Goal: Communication & Community: Participate in discussion

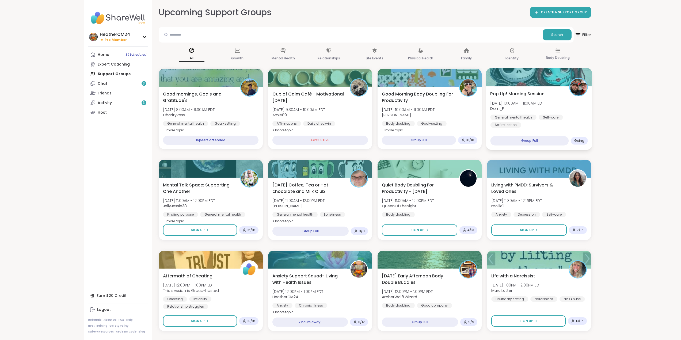
click at [535, 101] on span "[DATE] 10:00AM - 11:00AM EDT" at bounding box center [517, 102] width 54 height 5
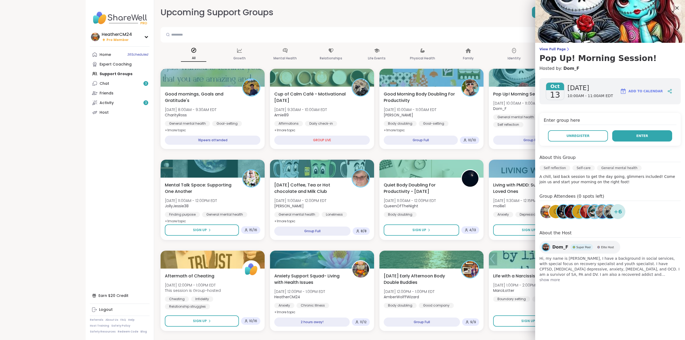
click at [633, 135] on button "Enter" at bounding box center [642, 135] width 60 height 11
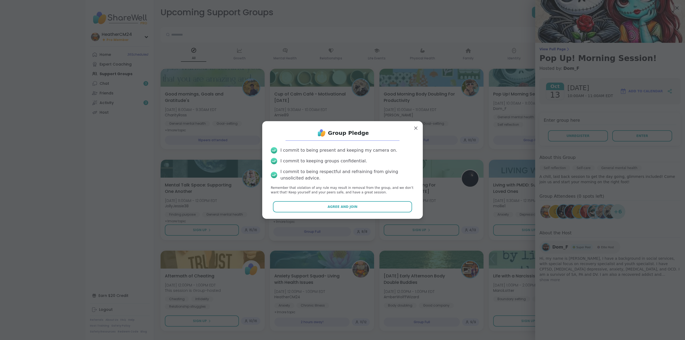
click at [358, 208] on button "Agree and Join" at bounding box center [342, 206] width 139 height 11
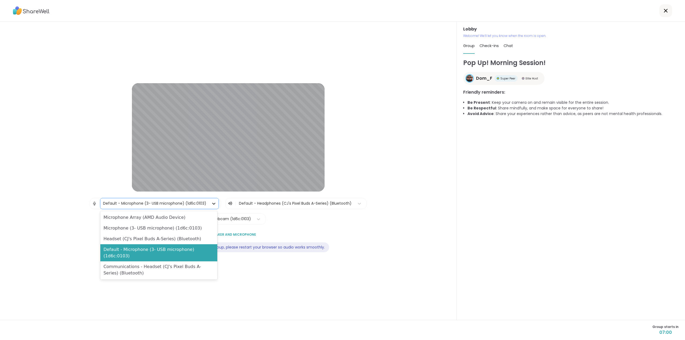
click at [212, 203] on icon at bounding box center [213, 203] width 5 height 5
click at [150, 241] on div "Headset (CJ's Pixel Buds A-Series) (Bluetooth)" at bounding box center [158, 239] width 117 height 11
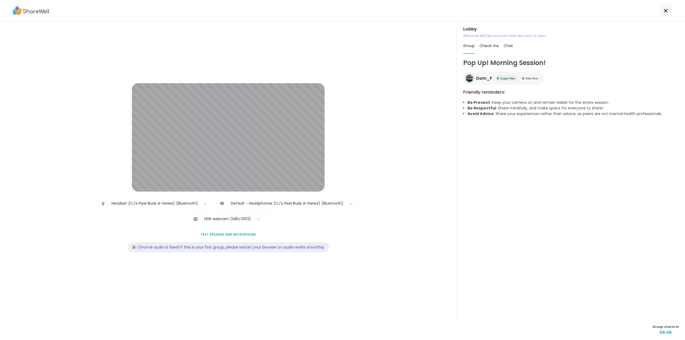
click at [225, 233] on span "Test speaker and microphone" at bounding box center [228, 234] width 56 height 5
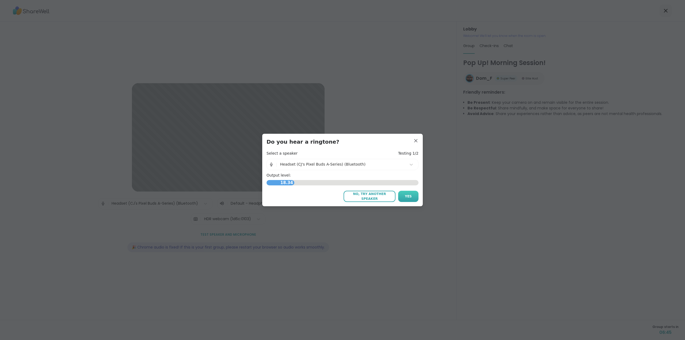
click at [410, 195] on button "Yes" at bounding box center [408, 196] width 20 height 11
drag, startPoint x: 407, startPoint y: 197, endPoint x: 417, endPoint y: 246, distance: 50.1
click at [407, 197] on span "Yes" at bounding box center [408, 196] width 7 height 5
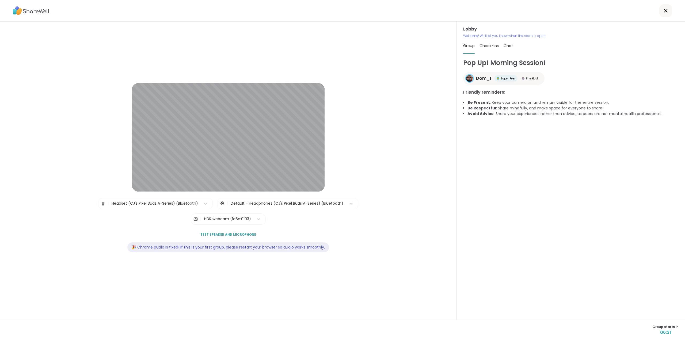
click at [663, 11] on icon at bounding box center [666, 10] width 6 height 6
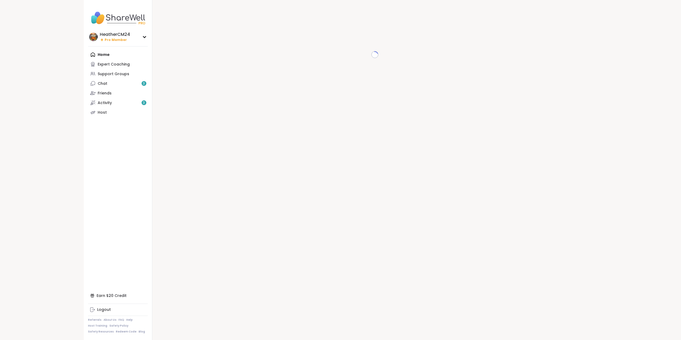
click at [105, 55] on div "Home Expert Coaching Support Groups Chat 3 Friends Activity 3 Host" at bounding box center [118, 83] width 60 height 67
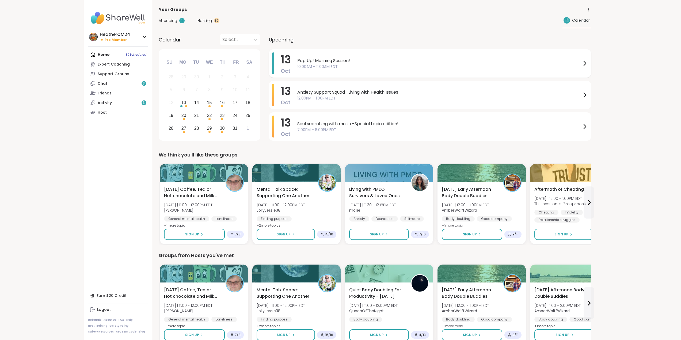
click at [335, 65] on span "10:00AM - 11:00AM EDT" at bounding box center [439, 67] width 284 height 6
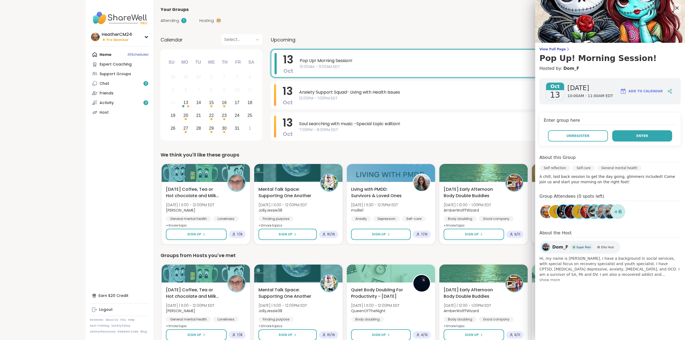
click at [626, 136] on button "Enter" at bounding box center [642, 135] width 60 height 11
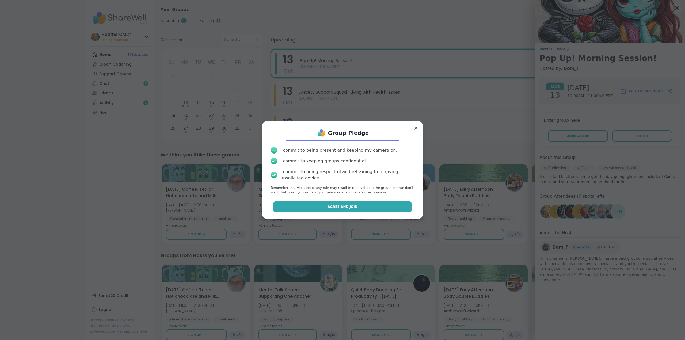
click at [378, 208] on button "Agree and Join" at bounding box center [342, 206] width 139 height 11
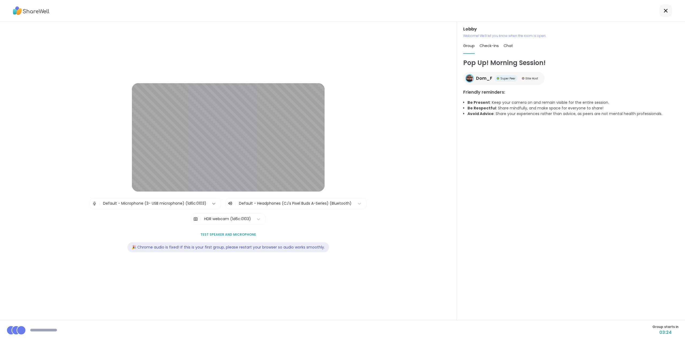
click at [211, 204] on icon at bounding box center [213, 203] width 5 height 5
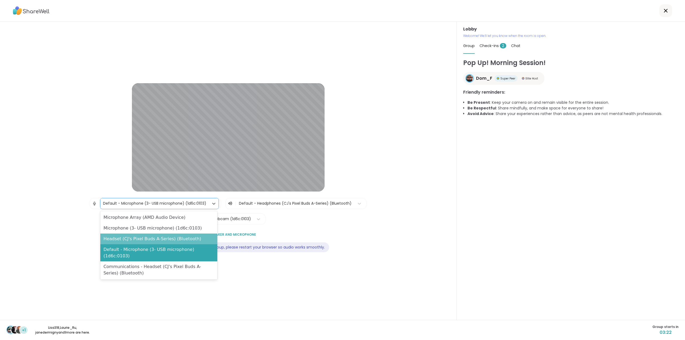
click at [195, 241] on div "Headset (CJ's Pixel Buds A-Series) (Bluetooth)" at bounding box center [158, 239] width 117 height 11
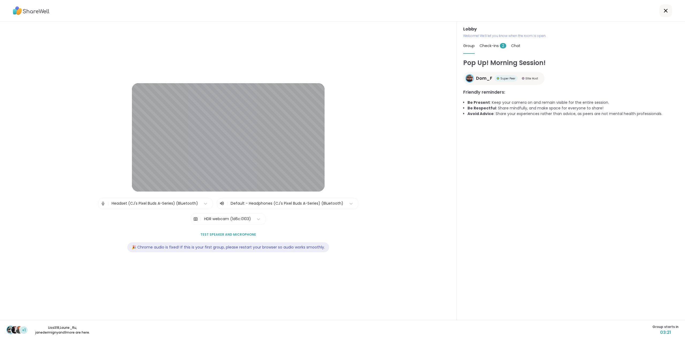
click at [215, 233] on span "Test speaker and microphone" at bounding box center [228, 234] width 56 height 5
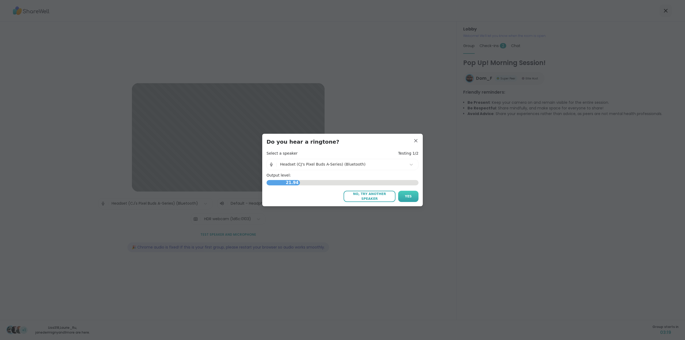
click at [402, 196] on button "Yes" at bounding box center [408, 196] width 20 height 11
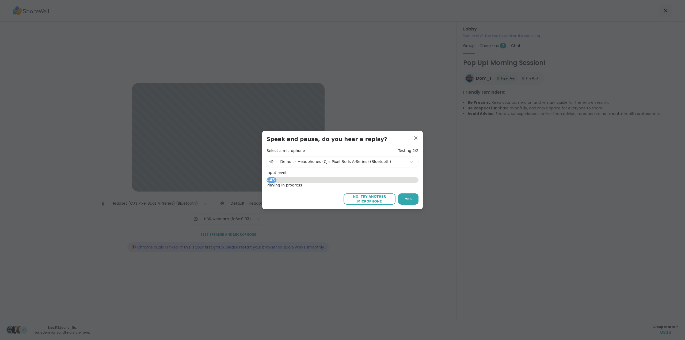
click at [402, 196] on button "Yes" at bounding box center [408, 198] width 20 height 11
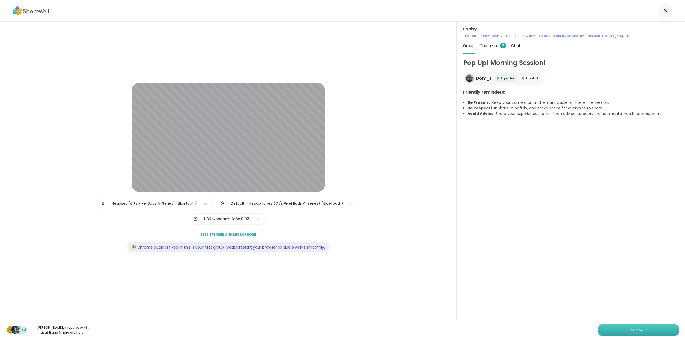
click at [639, 331] on button "Join now" at bounding box center [638, 330] width 80 height 11
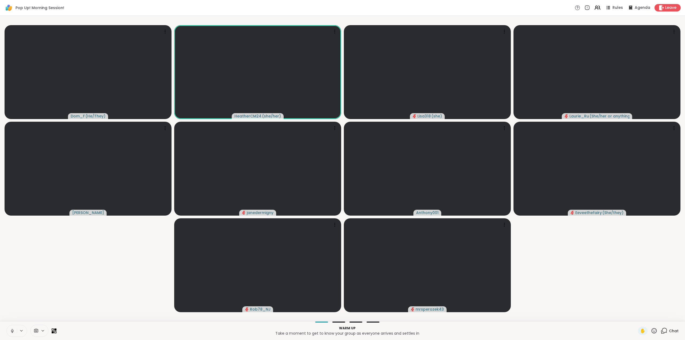
click at [13, 331] on icon at bounding box center [12, 331] width 3 height 2
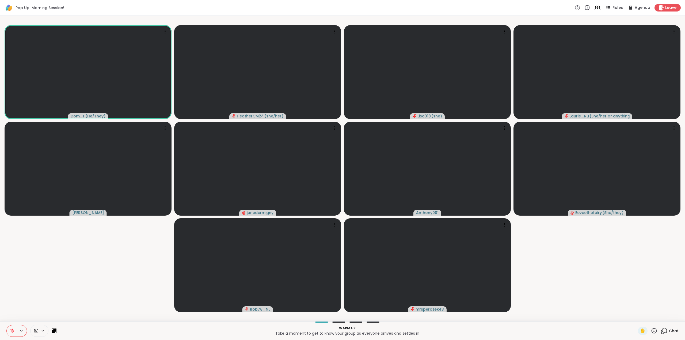
click at [16, 331] on button at bounding box center [12, 330] width 10 height 11
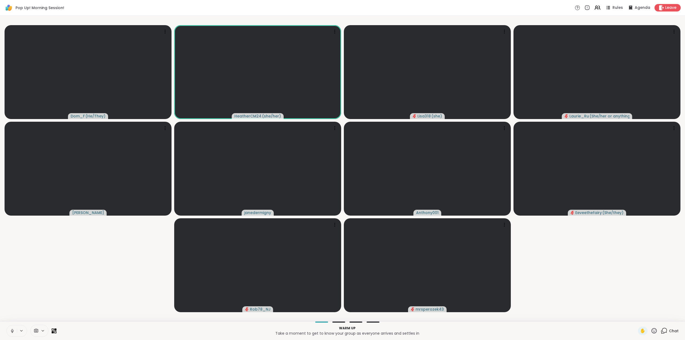
click at [12, 330] on icon at bounding box center [12, 331] width 5 height 5
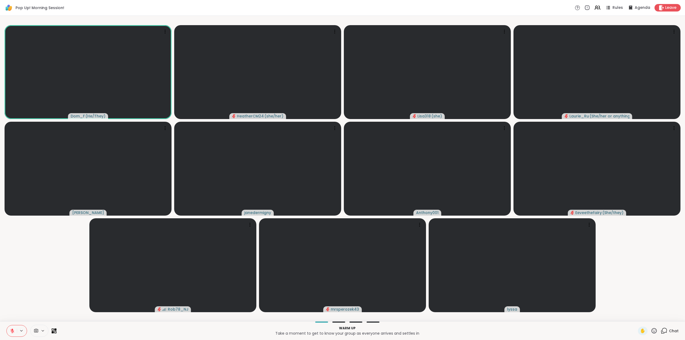
click at [13, 331] on icon at bounding box center [12, 331] width 5 height 5
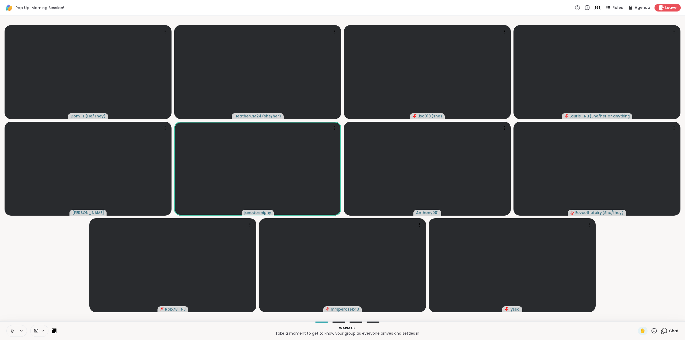
click at [661, 330] on icon at bounding box center [664, 331] width 7 height 7
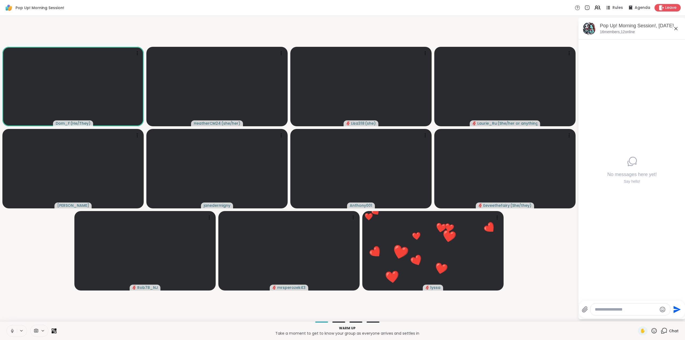
click at [10, 331] on button at bounding box center [12, 330] width 10 height 11
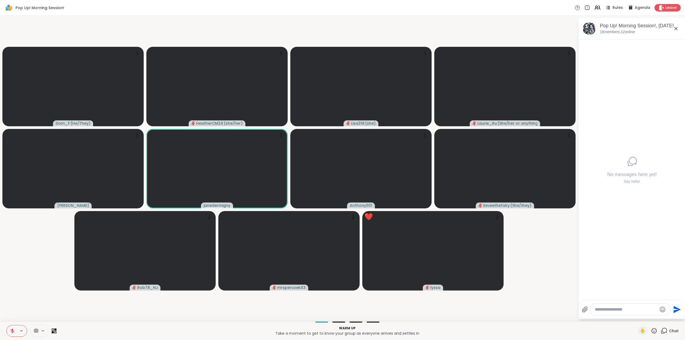
click at [652, 332] on icon at bounding box center [654, 330] width 5 height 5
click at [636, 316] on span "❤️" at bounding box center [638, 317] width 5 height 6
click at [11, 330] on icon at bounding box center [12, 331] width 5 height 5
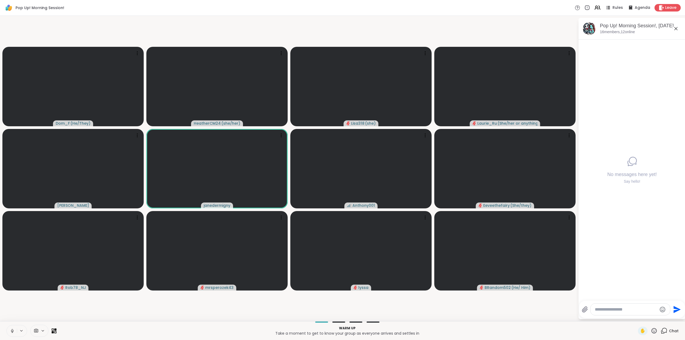
click at [13, 330] on icon at bounding box center [12, 331] width 5 height 5
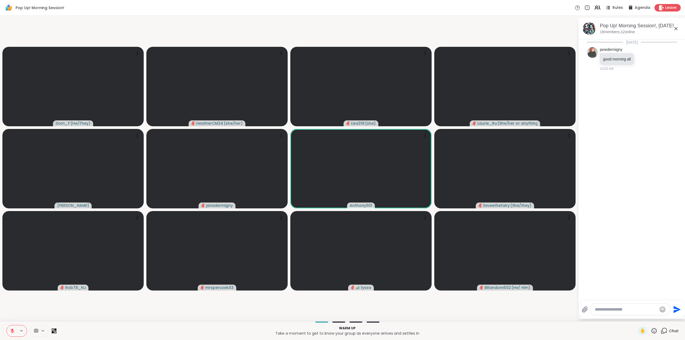
click at [608, 309] on textarea "Type your message" at bounding box center [626, 309] width 62 height 5
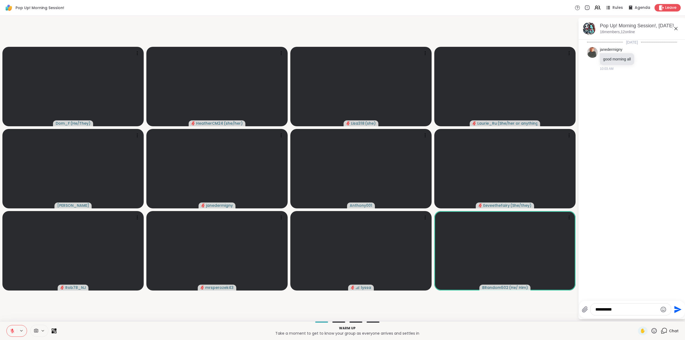
click at [15, 330] on button at bounding box center [12, 330] width 10 height 11
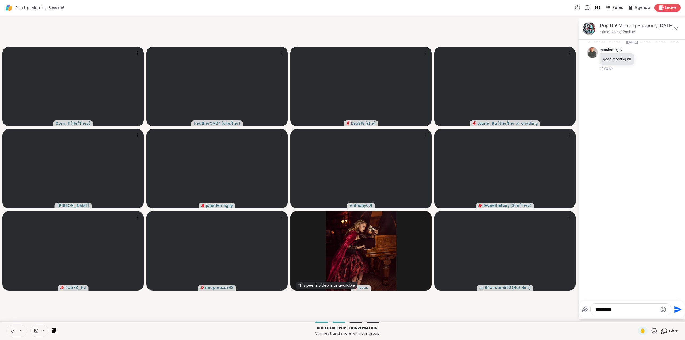
click at [12, 331] on icon at bounding box center [12, 330] width 1 height 2
click at [620, 311] on textarea "**********" at bounding box center [626, 309] width 62 height 5
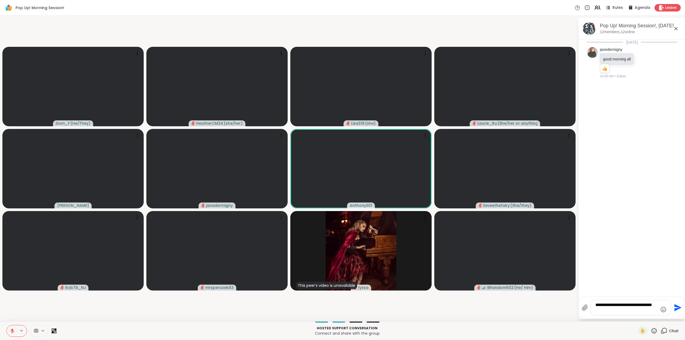
type textarea "**********"
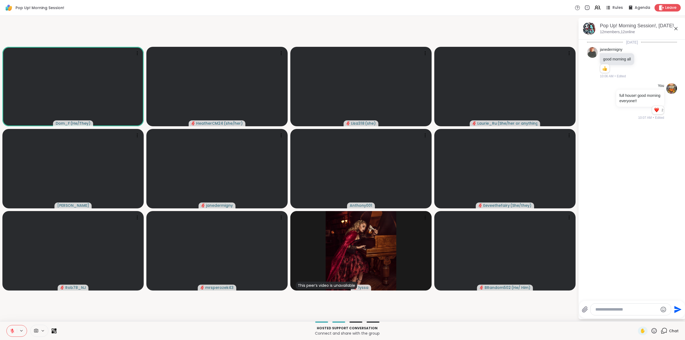
click at [651, 331] on icon at bounding box center [654, 331] width 7 height 7
click at [636, 317] on span "❤️" at bounding box center [638, 317] width 5 height 6
click at [651, 331] on icon at bounding box center [654, 331] width 7 height 7
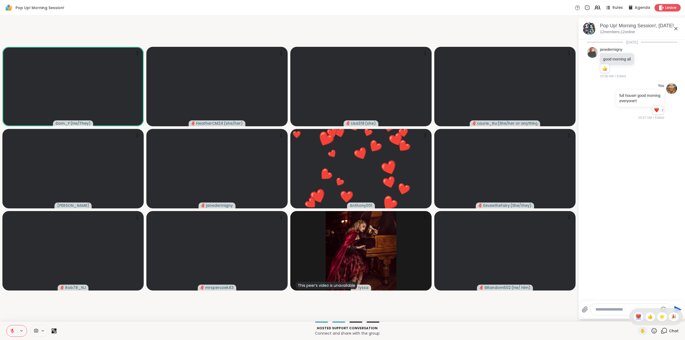
click at [636, 318] on span "❤️" at bounding box center [638, 317] width 5 height 6
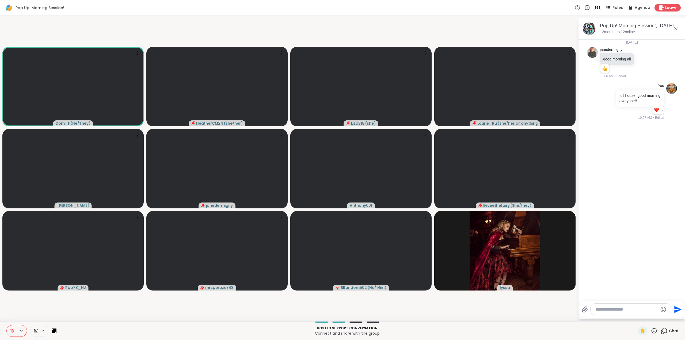
click at [10, 331] on icon at bounding box center [12, 331] width 5 height 5
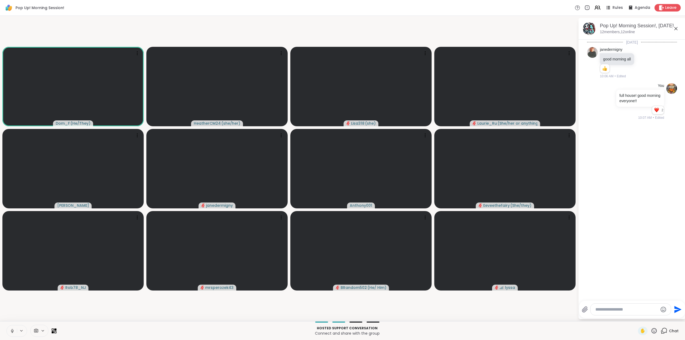
click at [13, 331] on icon at bounding box center [12, 331] width 5 height 5
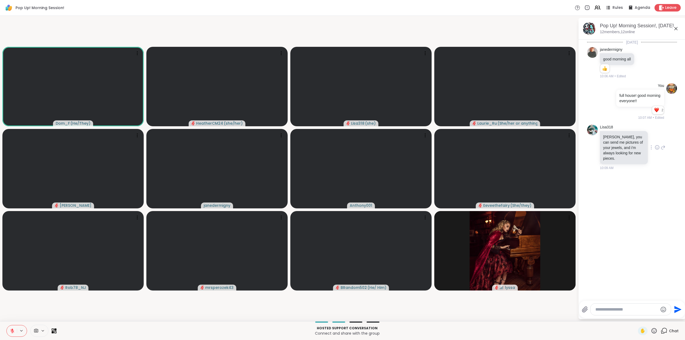
click at [655, 145] on icon at bounding box center [657, 147] width 5 height 5
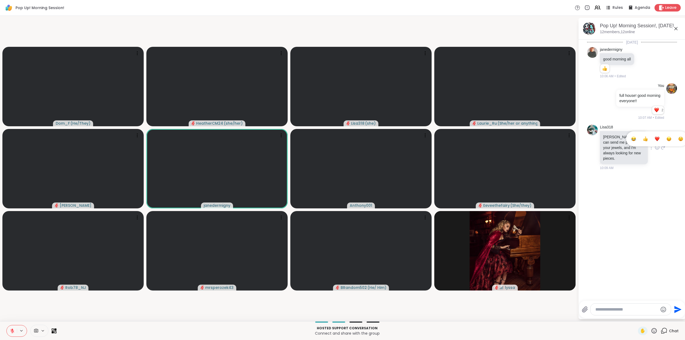
click at [643, 136] on div "Select Reaction: Thumbs up" at bounding box center [645, 138] width 5 height 5
click at [653, 328] on icon at bounding box center [654, 331] width 7 height 7
click at [636, 317] on span "❤️" at bounding box center [638, 317] width 5 height 6
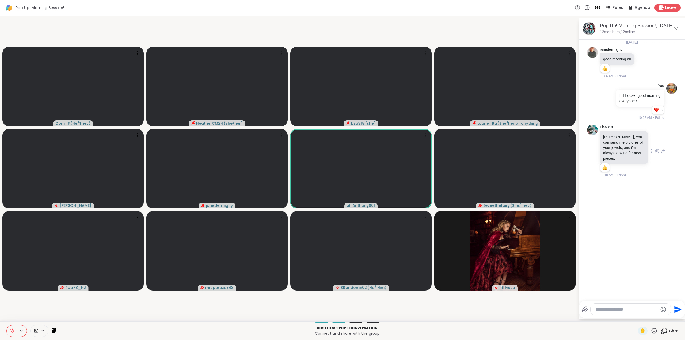
click at [652, 330] on icon at bounding box center [654, 331] width 7 height 7
click at [636, 316] on span "❤️" at bounding box center [638, 317] width 5 height 6
click at [652, 330] on icon at bounding box center [654, 330] width 5 height 5
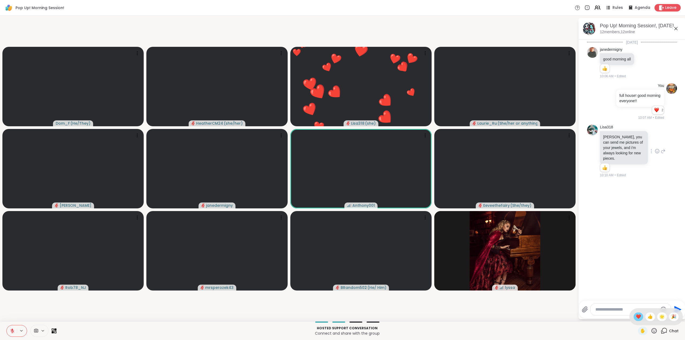
click at [636, 316] on span "❤️" at bounding box center [638, 317] width 5 height 6
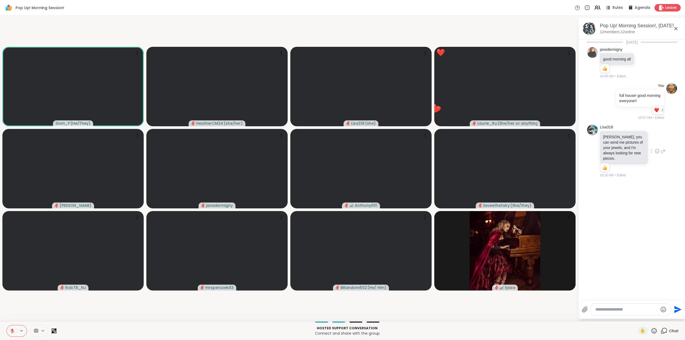
click at [651, 329] on icon at bounding box center [654, 331] width 7 height 7
click at [636, 315] on span "❤️" at bounding box center [638, 317] width 5 height 6
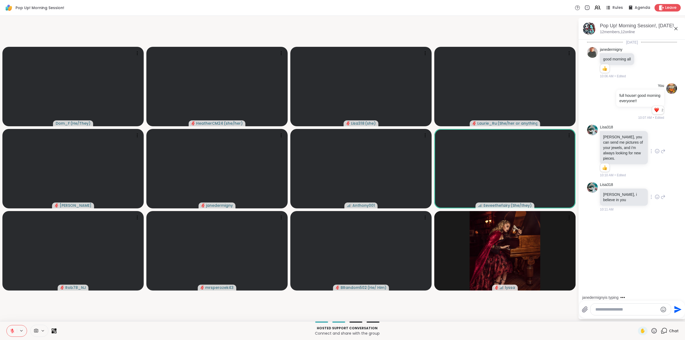
click at [655, 194] on icon at bounding box center [657, 196] width 5 height 5
click at [655, 186] on div "Select Reaction: Heart" at bounding box center [657, 188] width 5 height 5
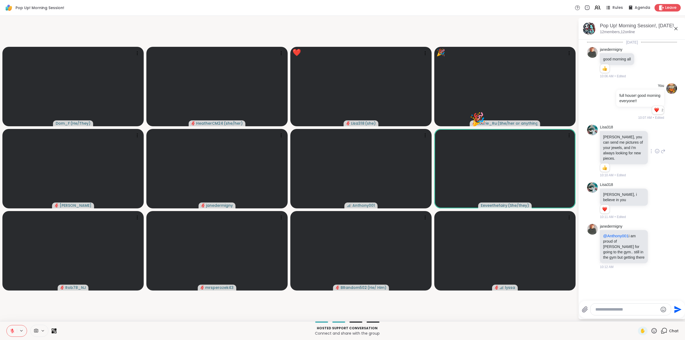
click at [652, 331] on icon at bounding box center [654, 330] width 5 height 5
click at [636, 318] on span "❤️" at bounding box center [638, 317] width 5 height 6
click at [651, 331] on icon at bounding box center [654, 331] width 7 height 7
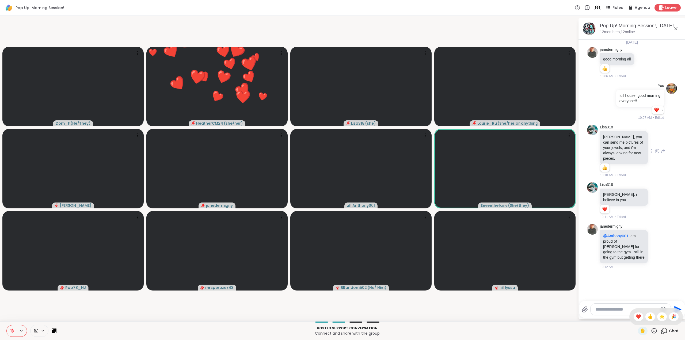
click at [659, 317] on span "🌟" at bounding box center [661, 317] width 5 height 6
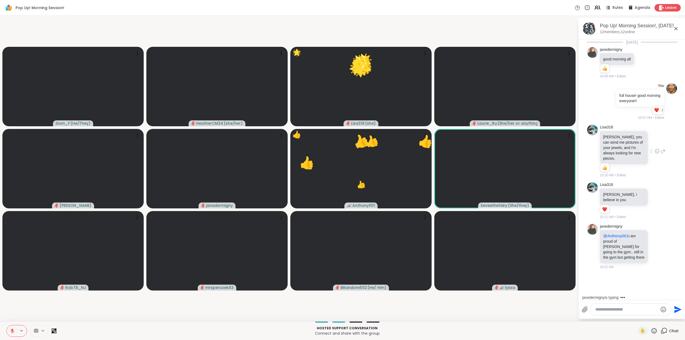
click at [652, 330] on icon at bounding box center [654, 330] width 5 height 5
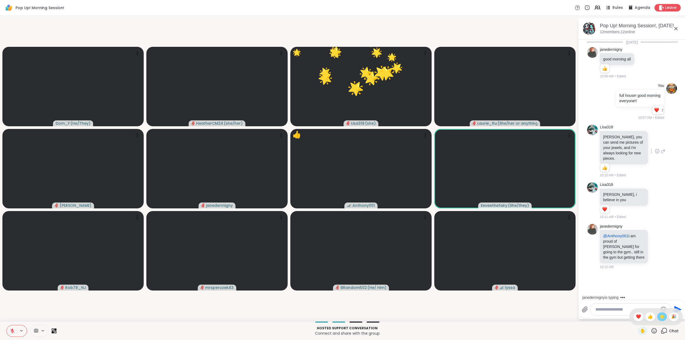
click at [659, 316] on span "🌟" at bounding box center [661, 317] width 5 height 6
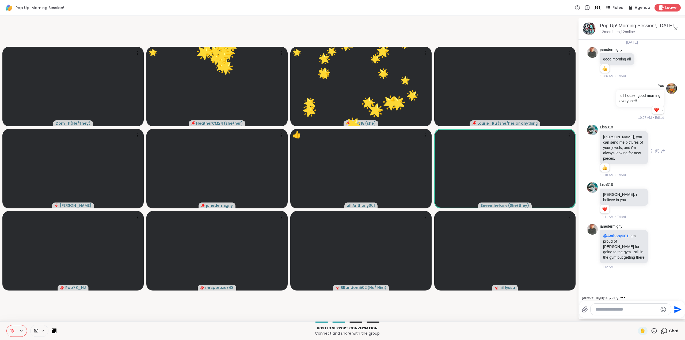
click at [651, 331] on icon at bounding box center [654, 331] width 7 height 7
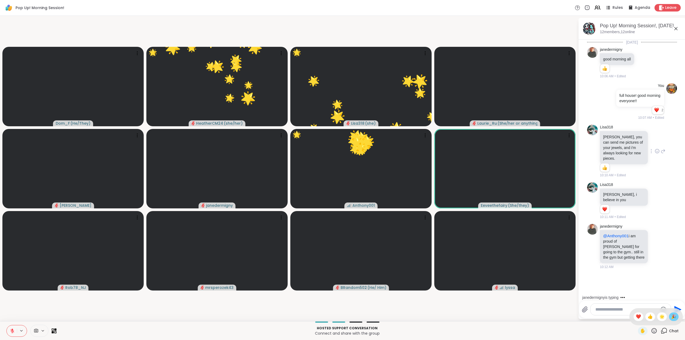
click at [671, 317] on span "🎉" at bounding box center [673, 317] width 5 height 6
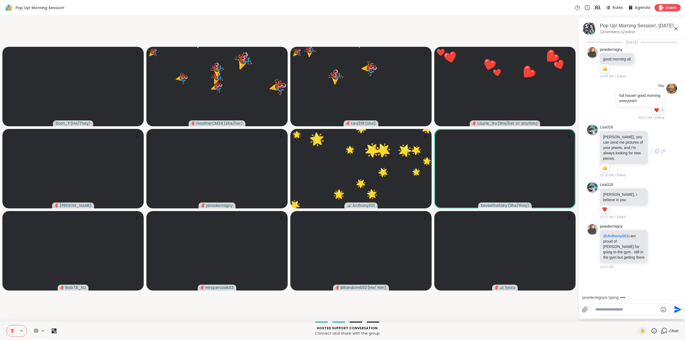
click at [651, 329] on icon at bounding box center [654, 331] width 7 height 7
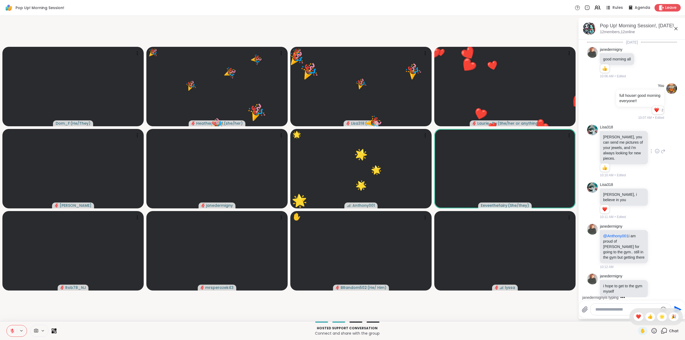
drag, startPoint x: 657, startPoint y: 316, endPoint x: 653, endPoint y: 320, distance: 5.7
click at [659, 316] on span "🌟" at bounding box center [661, 317] width 5 height 6
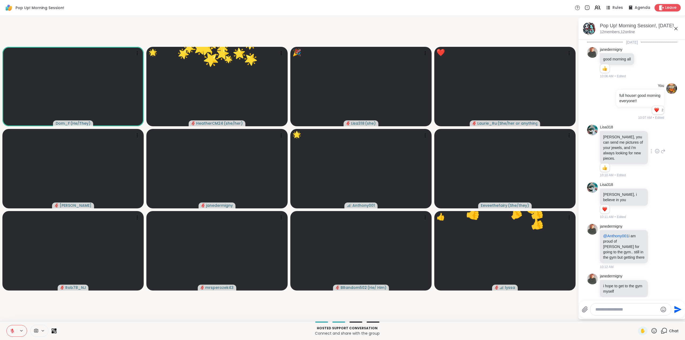
click at [652, 330] on icon at bounding box center [654, 330] width 5 height 5
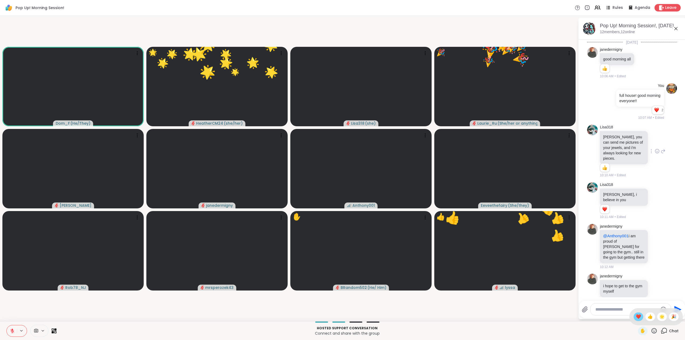
click at [636, 317] on span "❤️" at bounding box center [638, 317] width 5 height 6
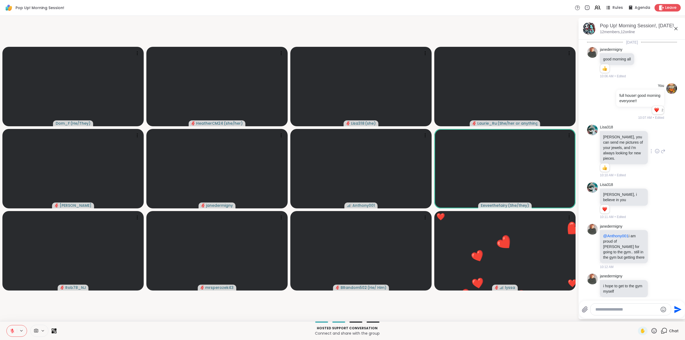
click at [652, 330] on icon at bounding box center [654, 330] width 5 height 5
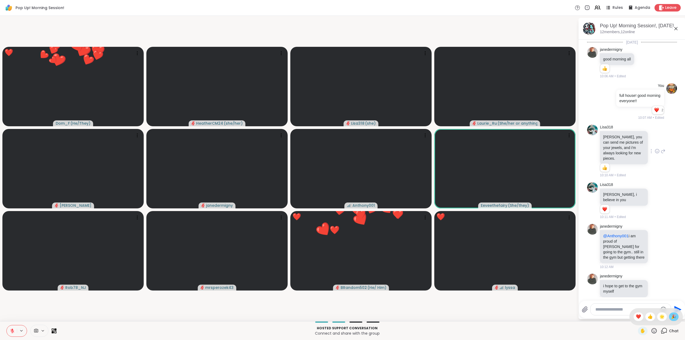
click at [671, 315] on span "🎉" at bounding box center [673, 317] width 5 height 6
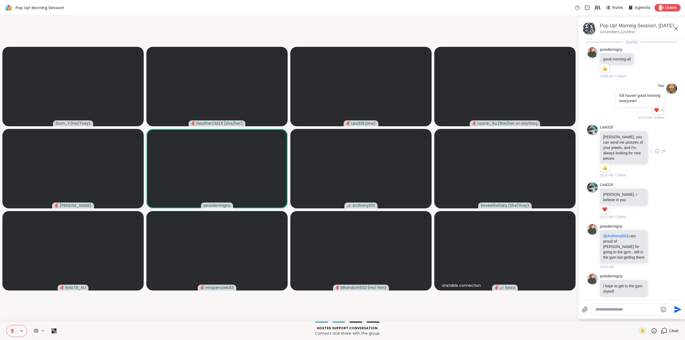
click at [651, 329] on icon at bounding box center [654, 331] width 7 height 7
click at [636, 315] on span "❤️" at bounding box center [638, 317] width 5 height 6
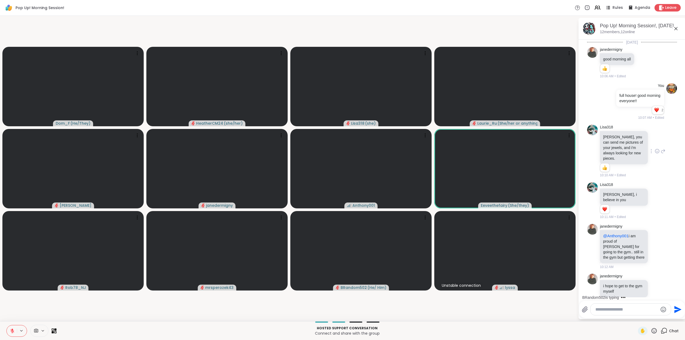
scroll to position [42, 0]
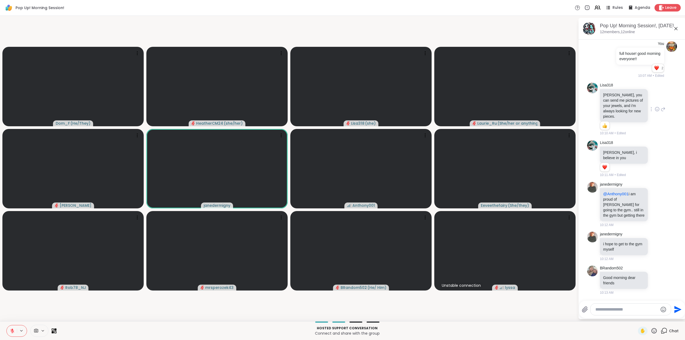
click at [651, 330] on icon at bounding box center [654, 331] width 7 height 7
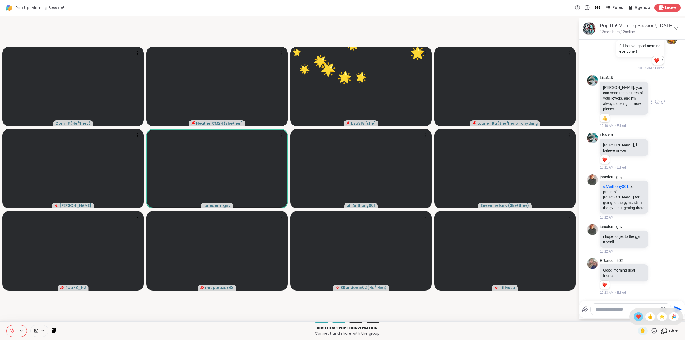
click at [636, 316] on span "❤️" at bounding box center [638, 317] width 5 height 6
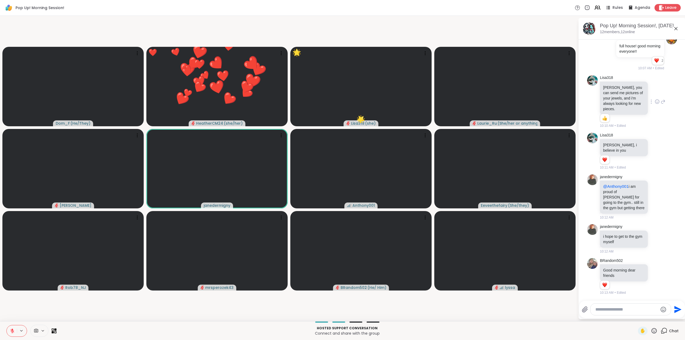
click at [652, 331] on icon at bounding box center [654, 330] width 5 height 5
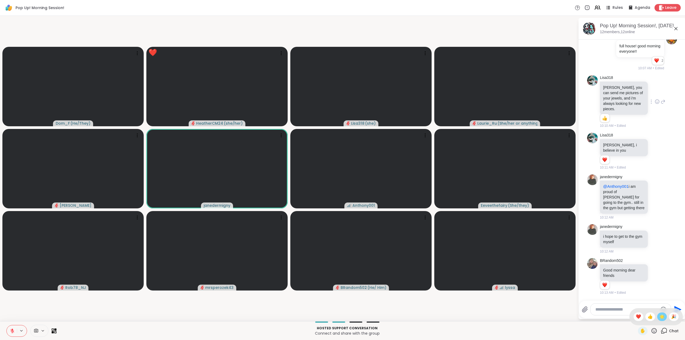
click at [659, 317] on span "🌟" at bounding box center [661, 317] width 5 height 6
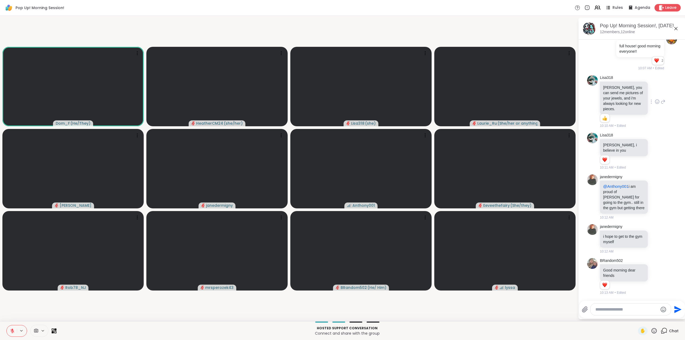
click at [651, 330] on icon at bounding box center [654, 331] width 7 height 7
click at [636, 318] on span "❤️" at bounding box center [638, 317] width 5 height 6
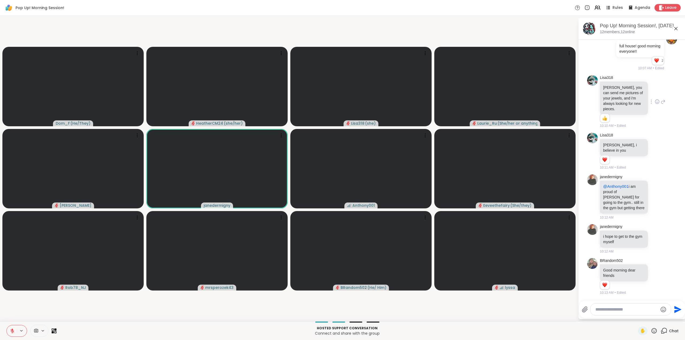
click at [652, 330] on icon at bounding box center [654, 330] width 5 height 5
click at [636, 317] on span "❤️" at bounding box center [638, 317] width 5 height 6
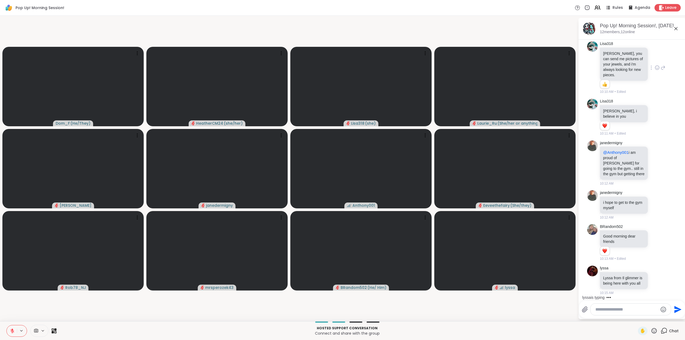
scroll to position [117, 0]
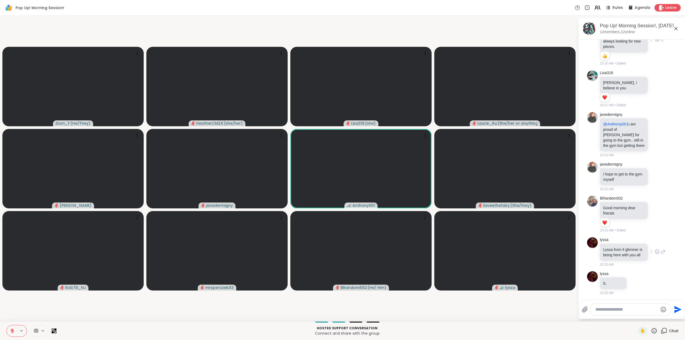
click at [655, 249] on icon at bounding box center [657, 251] width 5 height 5
click at [655, 241] on div "Select Reaction: Heart" at bounding box center [657, 243] width 5 height 5
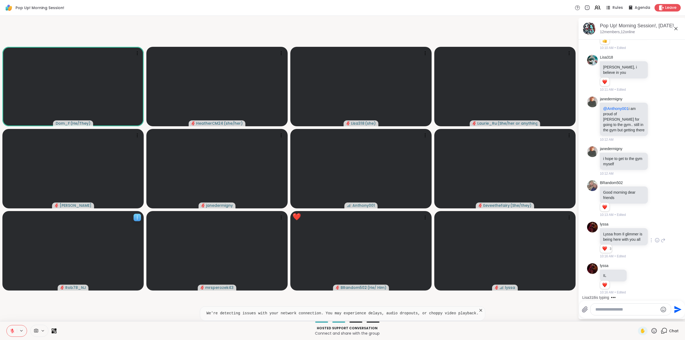
scroll to position [179, 0]
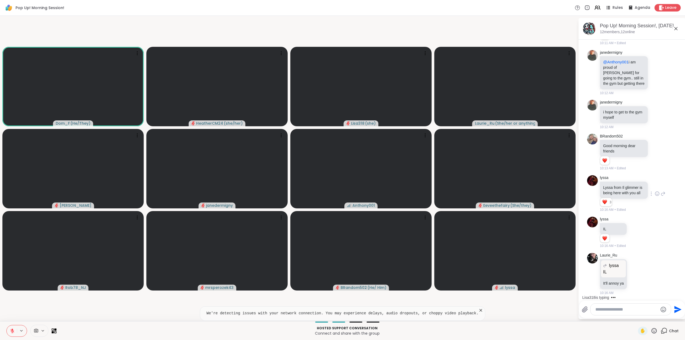
click at [478, 310] on icon at bounding box center [480, 310] width 5 height 5
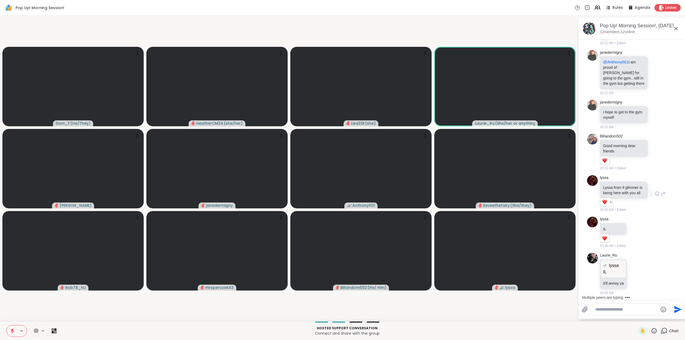
scroll to position [242, 0]
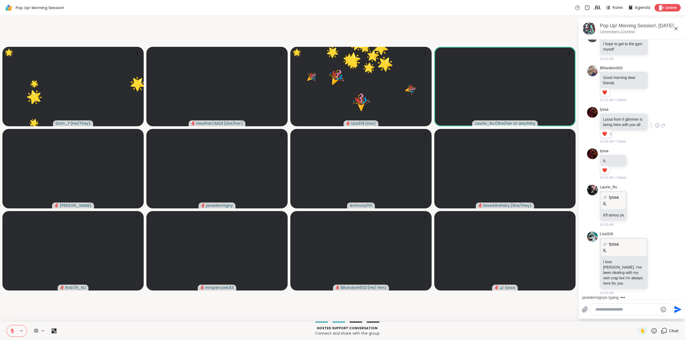
click at [651, 329] on icon at bounding box center [654, 331] width 7 height 7
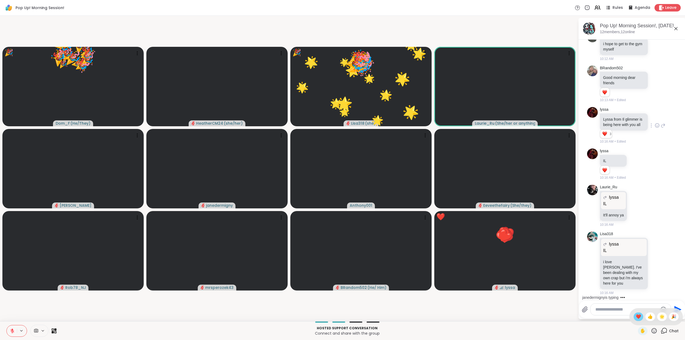
click at [636, 316] on span "❤️" at bounding box center [638, 317] width 5 height 6
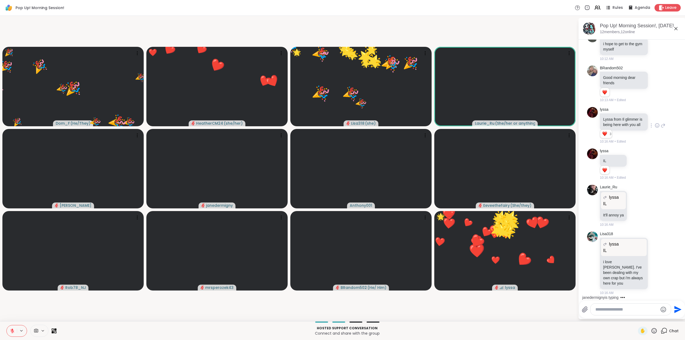
click at [651, 331] on icon at bounding box center [654, 331] width 7 height 7
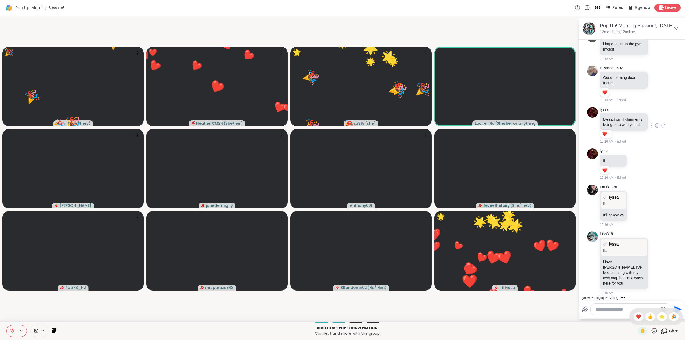
click at [661, 317] on div "🌟" at bounding box center [662, 317] width 10 height 9
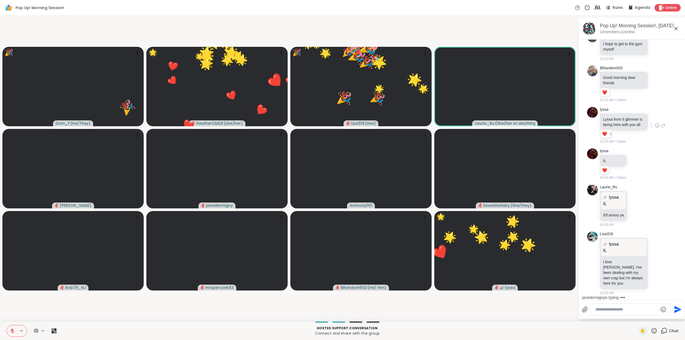
drag, startPoint x: 650, startPoint y: 329, endPoint x: 654, endPoint y: 328, distance: 4.1
click at [651, 329] on icon at bounding box center [654, 331] width 7 height 7
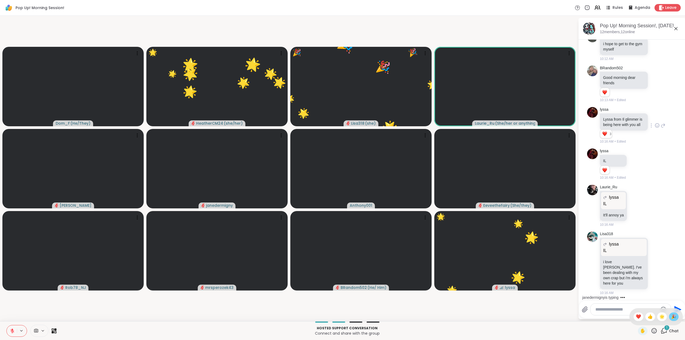
scroll to position [281, 0]
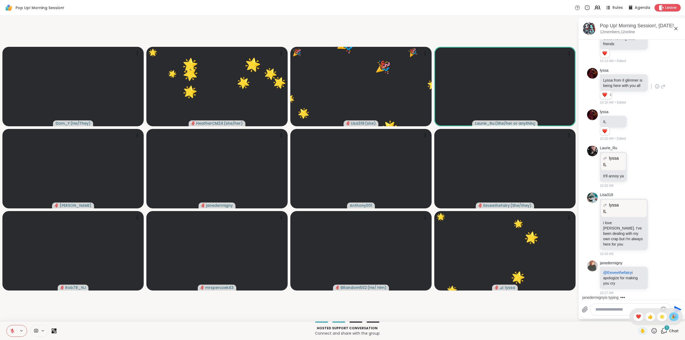
click at [671, 317] on span "🎉" at bounding box center [673, 317] width 5 height 6
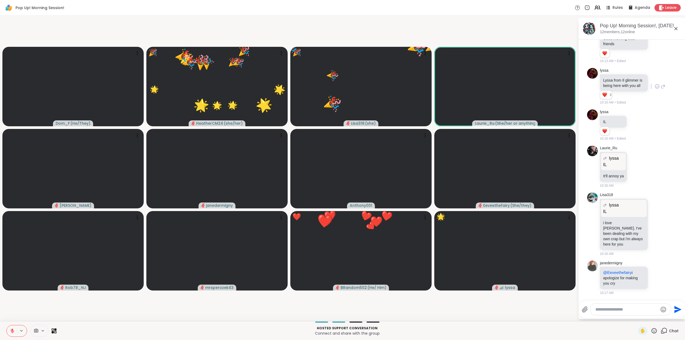
click at [651, 329] on icon at bounding box center [654, 331] width 7 height 7
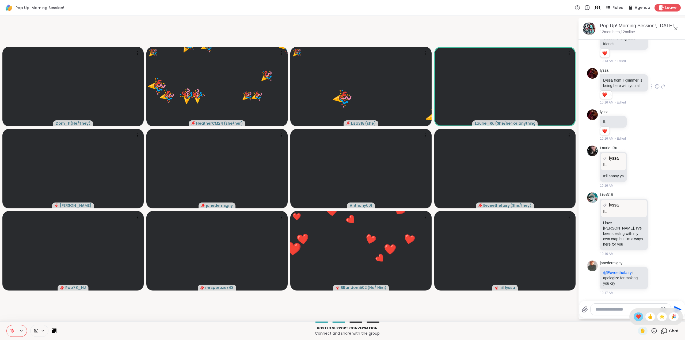
click at [636, 317] on span "❤️" at bounding box center [638, 317] width 5 height 6
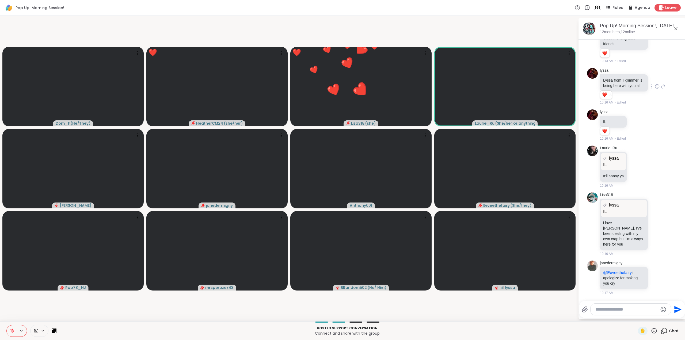
scroll to position [289, 0]
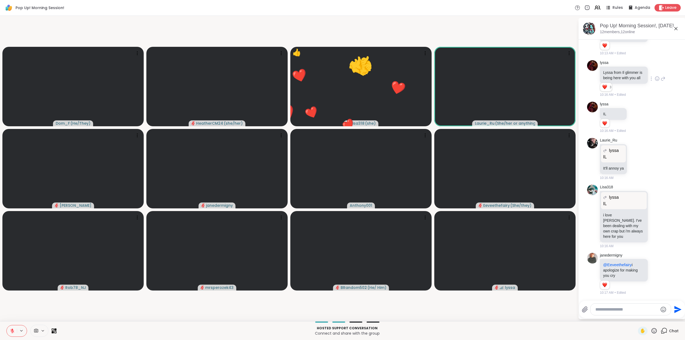
click at [651, 331] on icon at bounding box center [654, 331] width 7 height 7
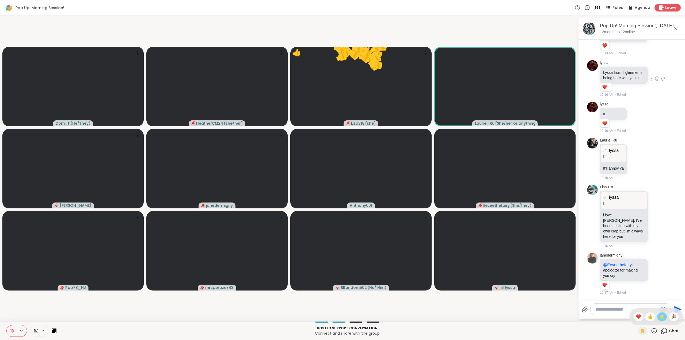
click at [659, 319] on span "🌟" at bounding box center [661, 317] width 5 height 6
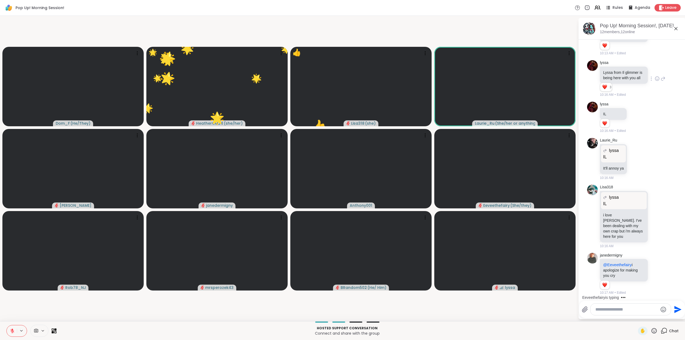
click at [651, 330] on icon at bounding box center [654, 331] width 7 height 7
click at [636, 318] on span "❤️" at bounding box center [638, 317] width 5 height 6
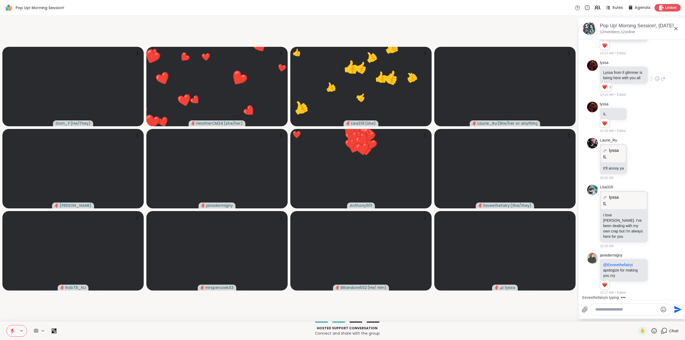
click at [651, 331] on icon at bounding box center [654, 331] width 7 height 7
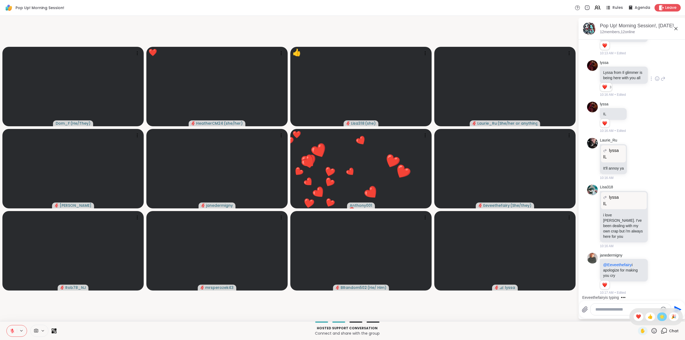
click at [659, 317] on span "🌟" at bounding box center [661, 317] width 5 height 6
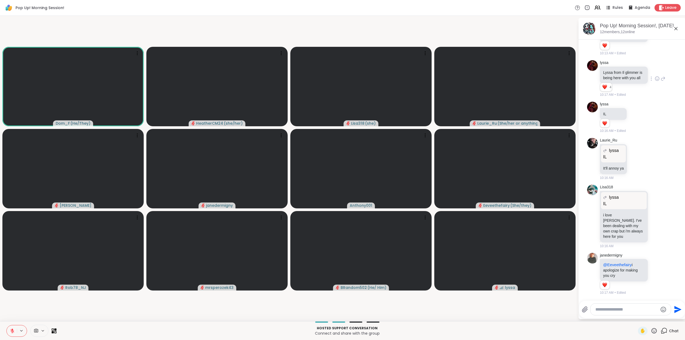
scroll to position [333, 0]
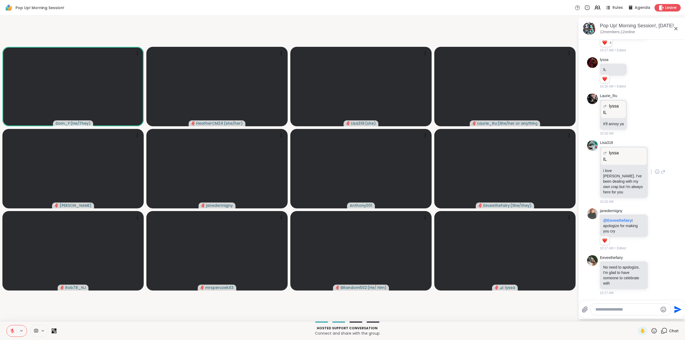
click at [655, 174] on icon at bounding box center [657, 171] width 5 height 5
click at [655, 164] on div "Select Reaction: Heart" at bounding box center [657, 163] width 5 height 5
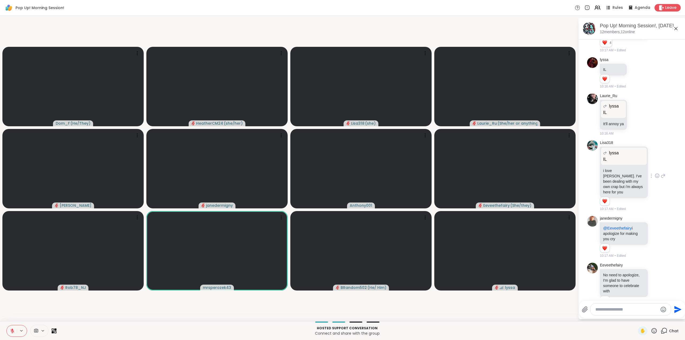
scroll to position [349, 0]
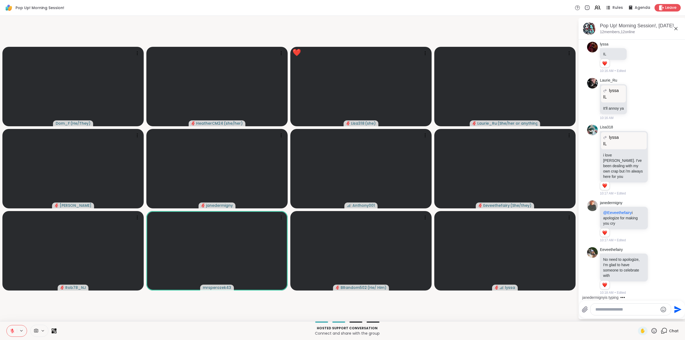
click at [651, 331] on icon at bounding box center [654, 331] width 7 height 7
click at [636, 318] on span "❤️" at bounding box center [638, 317] width 5 height 6
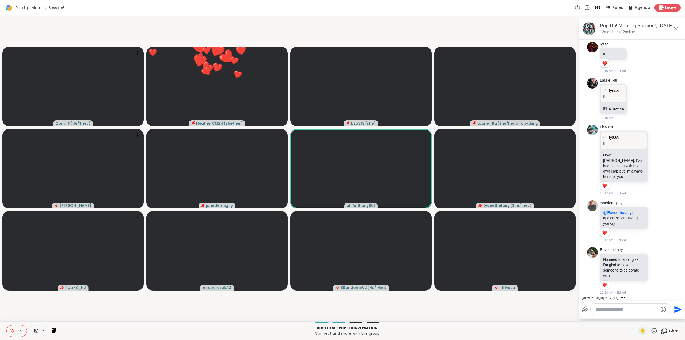
click at [651, 331] on icon at bounding box center [654, 331] width 7 height 7
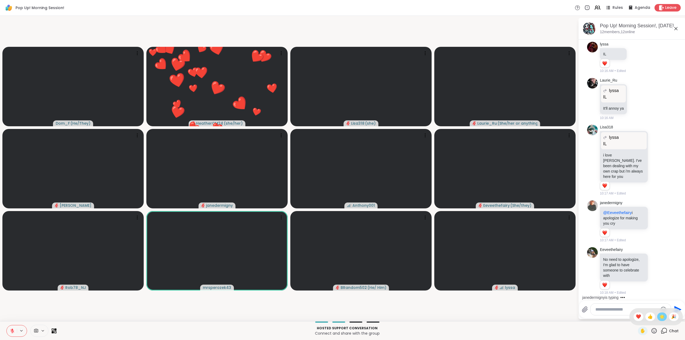
click at [659, 318] on span "🌟" at bounding box center [661, 317] width 5 height 6
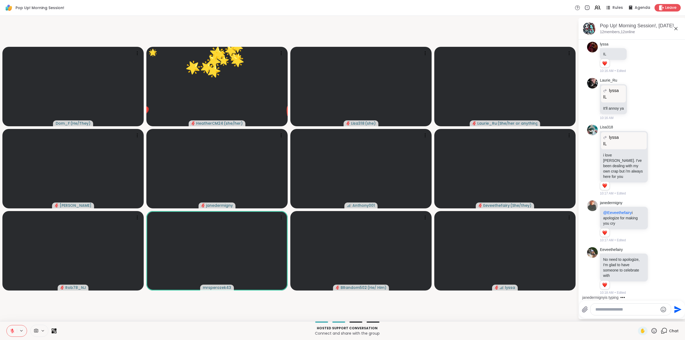
click at [651, 331] on icon at bounding box center [654, 331] width 7 height 7
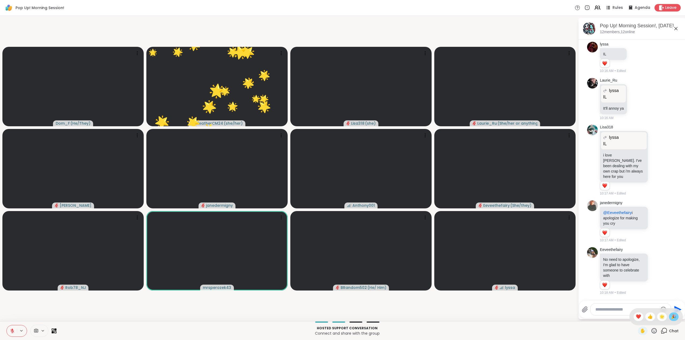
click at [671, 317] on span "🎉" at bounding box center [673, 317] width 5 height 6
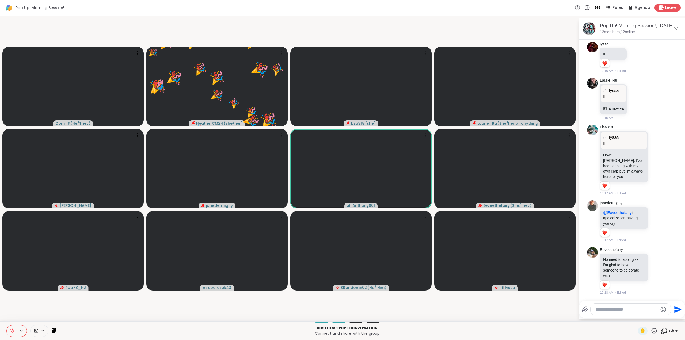
click at [651, 330] on icon at bounding box center [654, 331] width 7 height 7
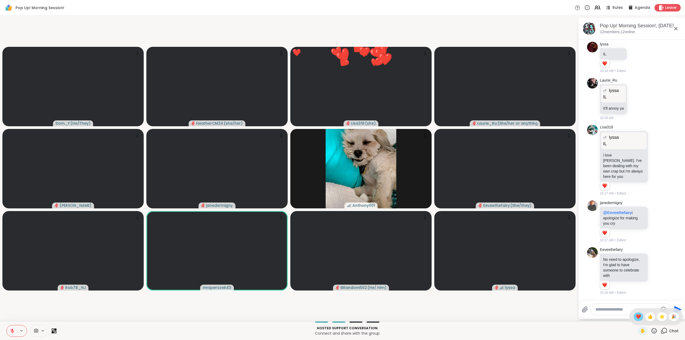
click at [636, 316] on span "❤️" at bounding box center [638, 317] width 5 height 6
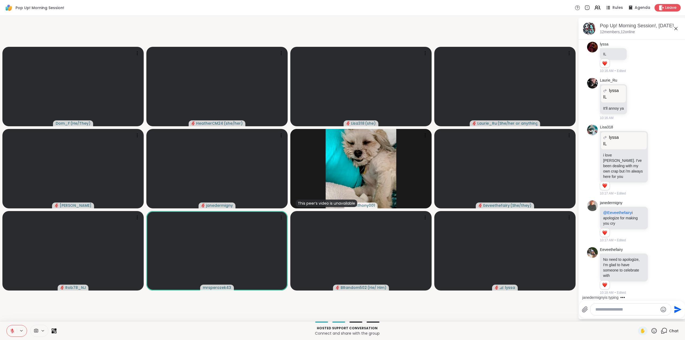
click at [652, 331] on icon at bounding box center [654, 331] width 7 height 7
click at [659, 319] on span "🌟" at bounding box center [661, 317] width 5 height 6
click at [651, 331] on icon at bounding box center [654, 331] width 7 height 7
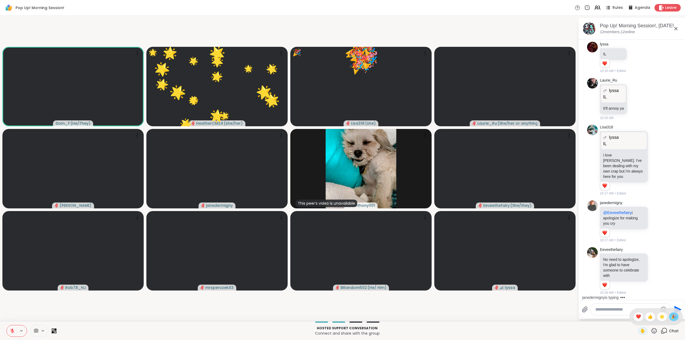
click at [671, 319] on span "🎉" at bounding box center [673, 317] width 5 height 6
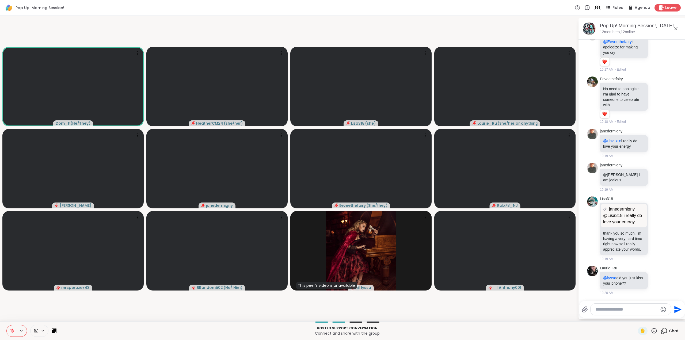
scroll to position [678, 0]
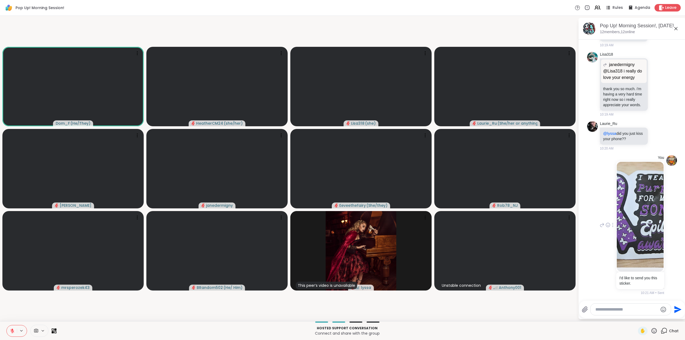
click at [595, 226] on div "You I'd like to send you this sticker. 10:21 AM • Sent" at bounding box center [632, 225] width 90 height 145
click at [600, 225] on icon at bounding box center [602, 225] width 5 height 6
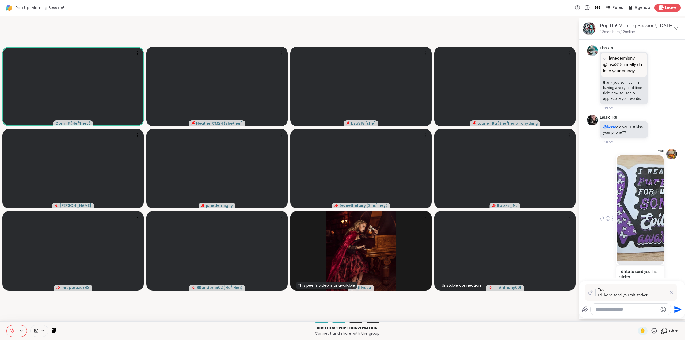
scroll to position [706, 0]
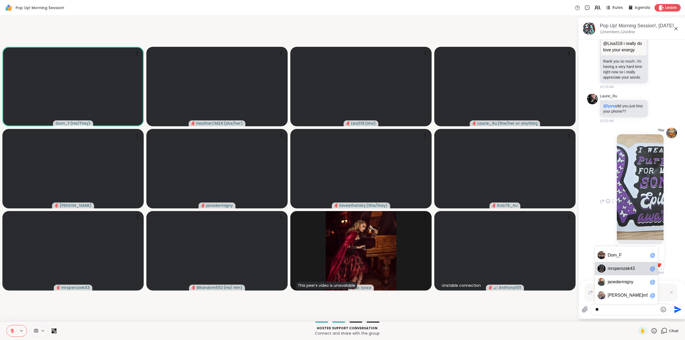
click at [620, 269] on span "rsperozek43" at bounding box center [623, 268] width 24 height 5
type textarea "**********"
click at [678, 310] on icon "Send" at bounding box center [677, 309] width 7 height 7
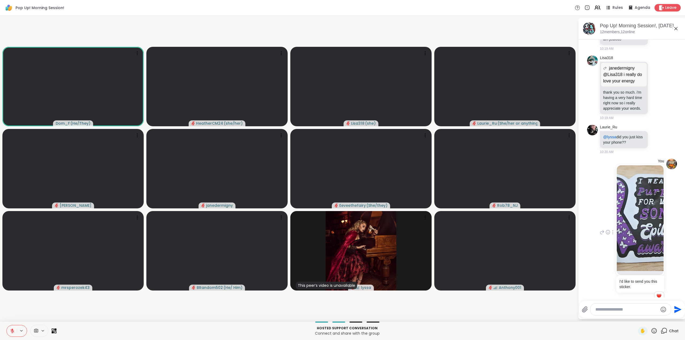
scroll to position [666, 0]
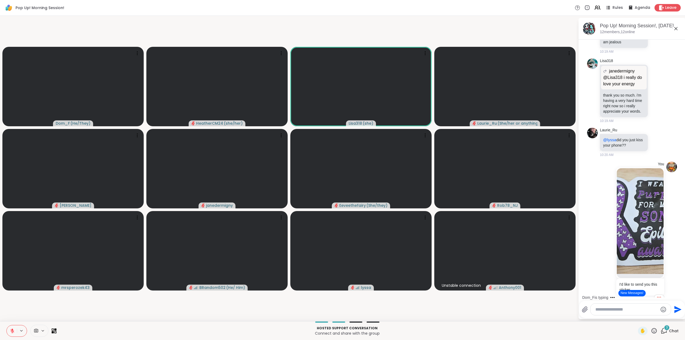
click at [630, 293] on button "New Messages!" at bounding box center [631, 293] width 27 height 6
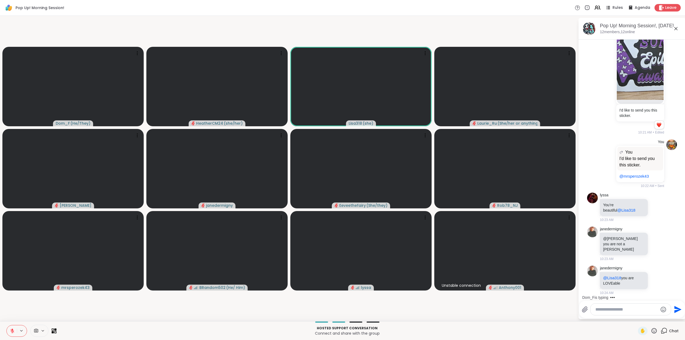
scroll to position [841, 0]
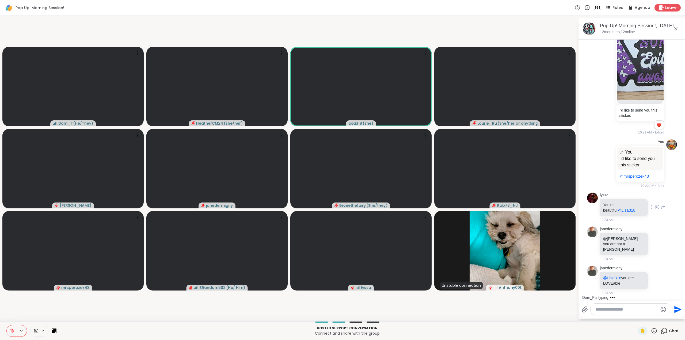
click at [655, 210] on icon at bounding box center [657, 206] width 5 height 5
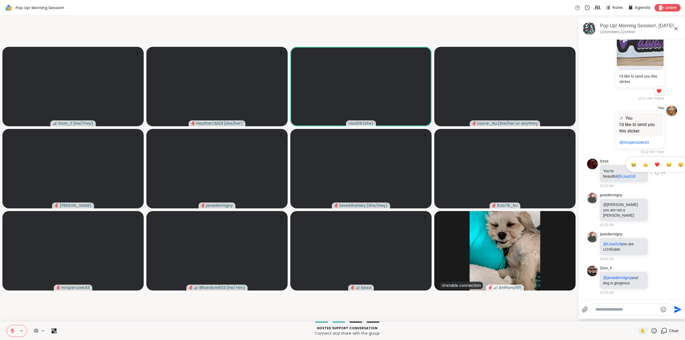
click at [655, 167] on div "Select Reaction: Heart" at bounding box center [657, 164] width 5 height 5
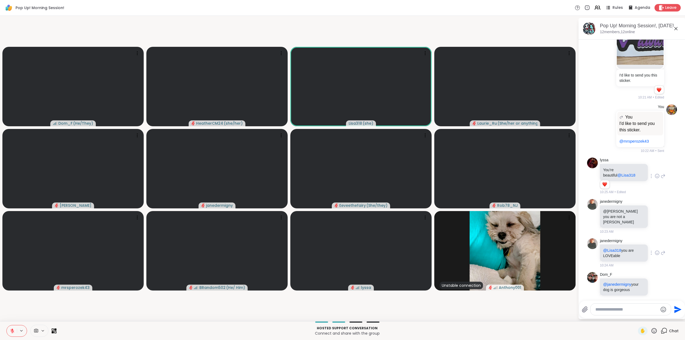
click at [655, 253] on icon at bounding box center [657, 252] width 5 height 5
click at [651, 329] on icon at bounding box center [654, 331] width 7 height 7
click at [636, 317] on span "❤️" at bounding box center [638, 317] width 5 height 6
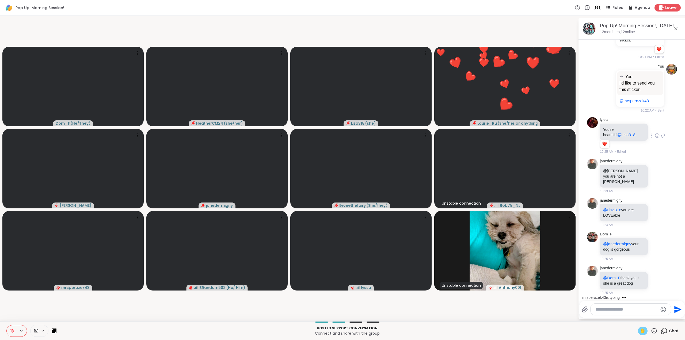
click at [640, 331] on span "✋" at bounding box center [642, 331] width 5 height 6
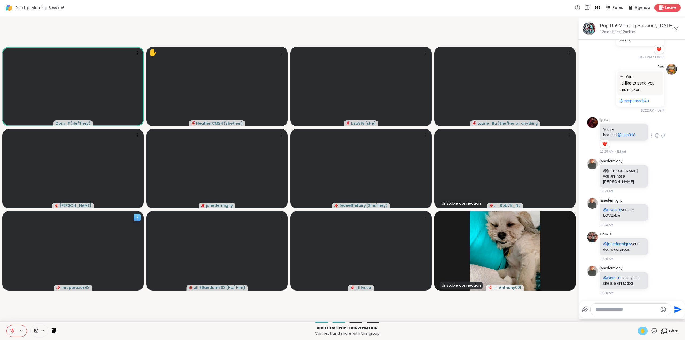
scroll to position [950, 0]
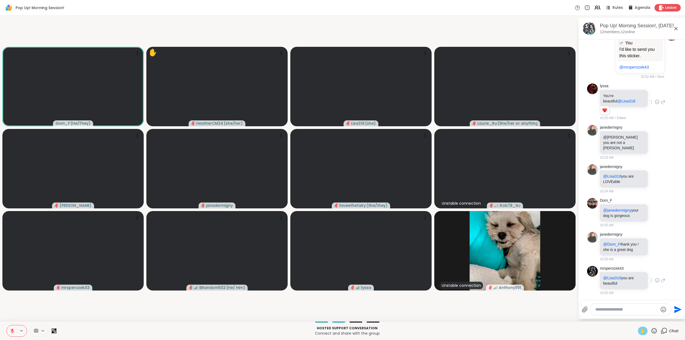
click at [655, 280] on icon at bounding box center [657, 280] width 5 height 5
click at [655, 272] on div "Select Reaction: Heart" at bounding box center [657, 271] width 5 height 5
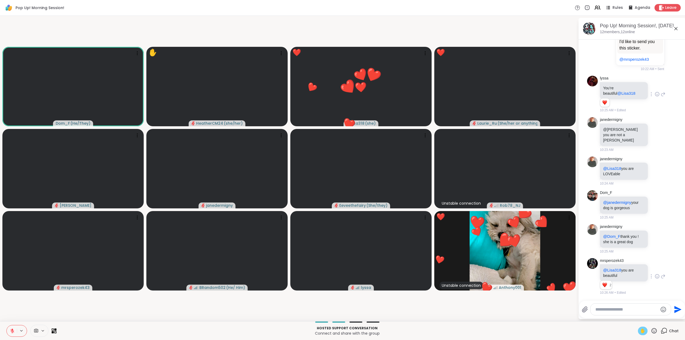
click at [652, 330] on icon at bounding box center [654, 330] width 5 height 5
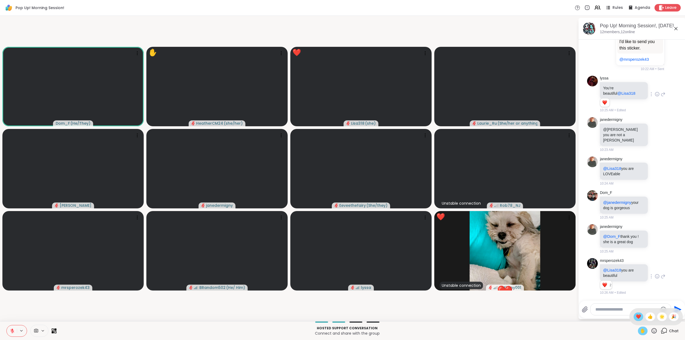
click at [636, 318] on span "❤️" at bounding box center [638, 317] width 5 height 6
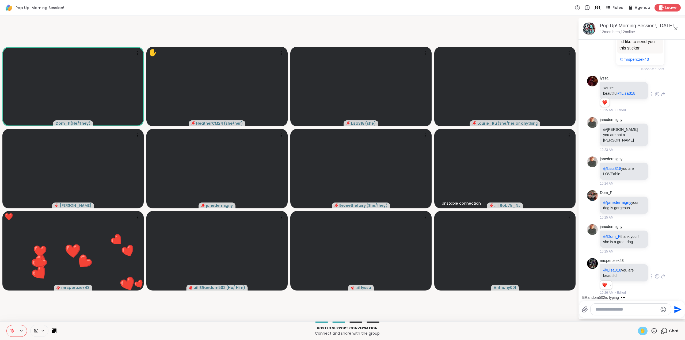
click at [653, 330] on icon at bounding box center [654, 331] width 7 height 7
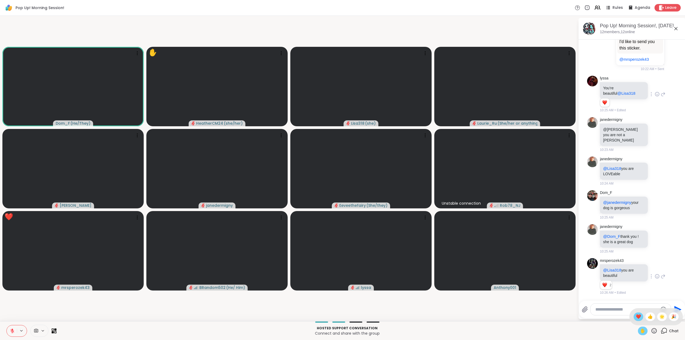
click at [636, 317] on span "❤️" at bounding box center [638, 317] width 5 height 6
click at [651, 329] on icon at bounding box center [654, 331] width 7 height 7
click at [636, 317] on span "❤️" at bounding box center [638, 317] width 5 height 6
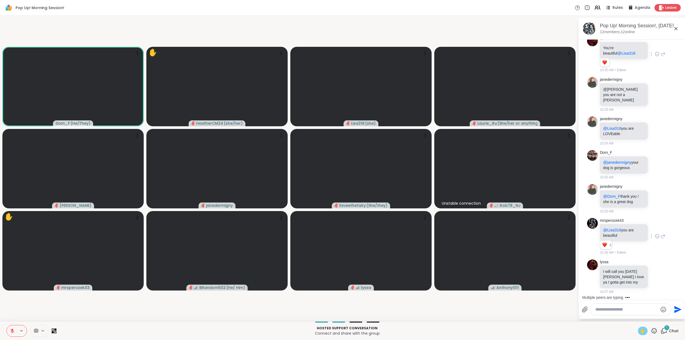
scroll to position [1031, 0]
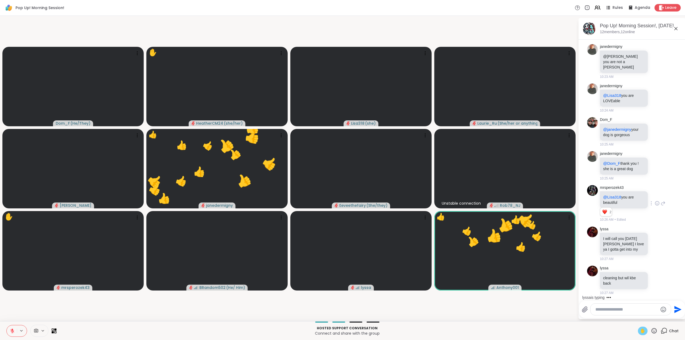
click at [14, 331] on icon at bounding box center [12, 331] width 5 height 5
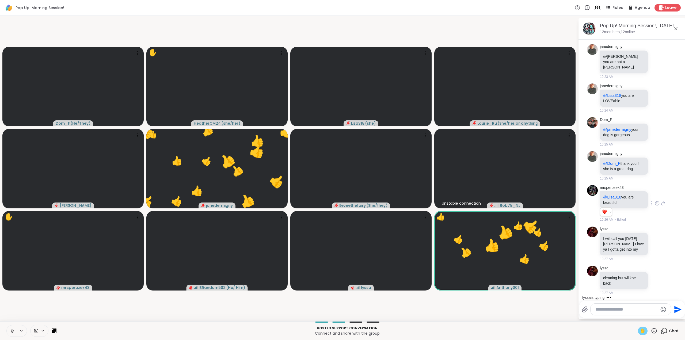
scroll to position [1076, 0]
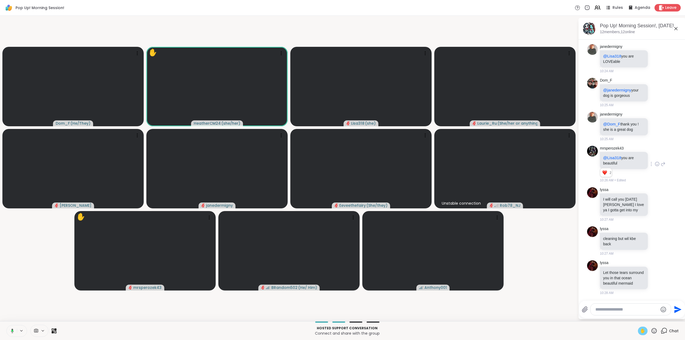
click at [640, 330] on span "✋" at bounding box center [642, 331] width 5 height 6
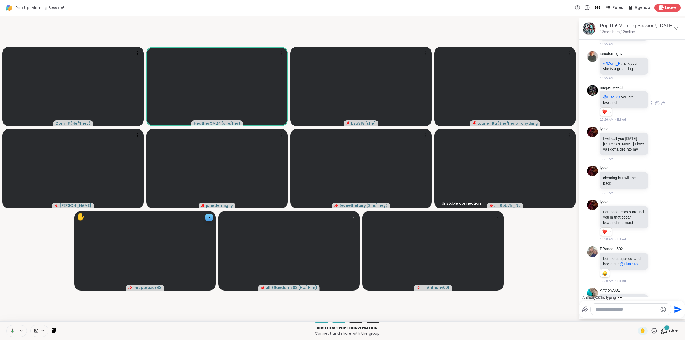
scroll to position [1169, 0]
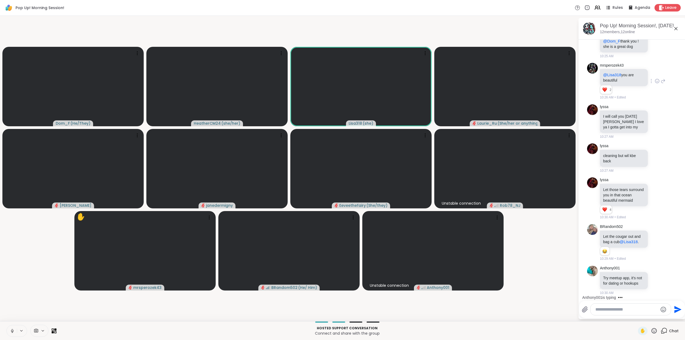
click at [13, 330] on icon at bounding box center [12, 330] width 1 height 2
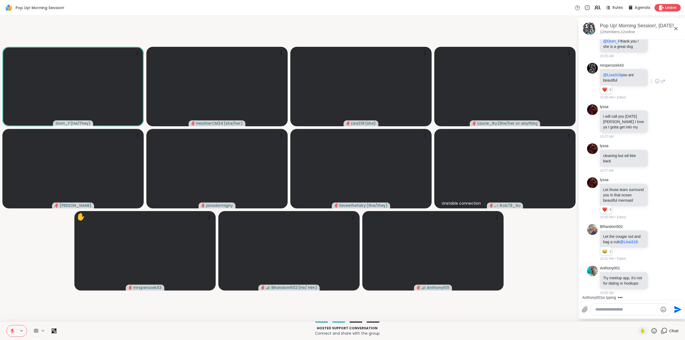
scroll to position [1209, 0]
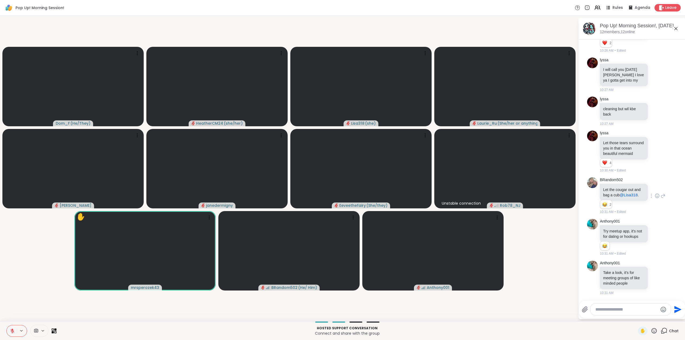
click at [655, 195] on icon at bounding box center [657, 195] width 5 height 5
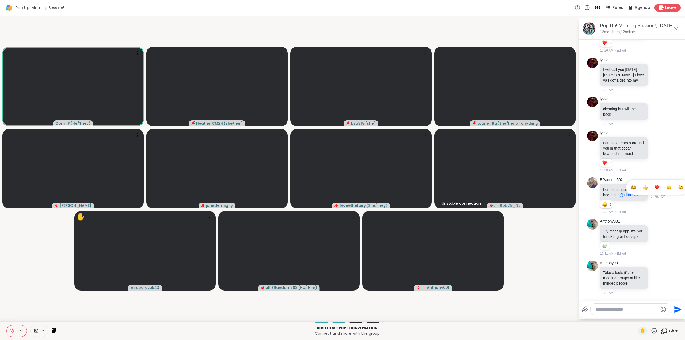
click at [631, 187] on div "Select Reaction: Joy" at bounding box center [633, 187] width 5 height 5
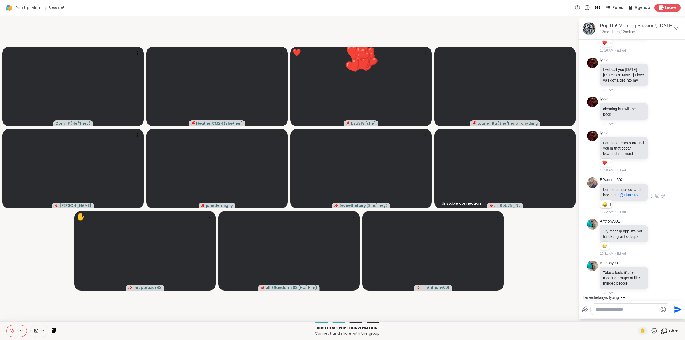
click at [651, 330] on icon at bounding box center [654, 331] width 7 height 7
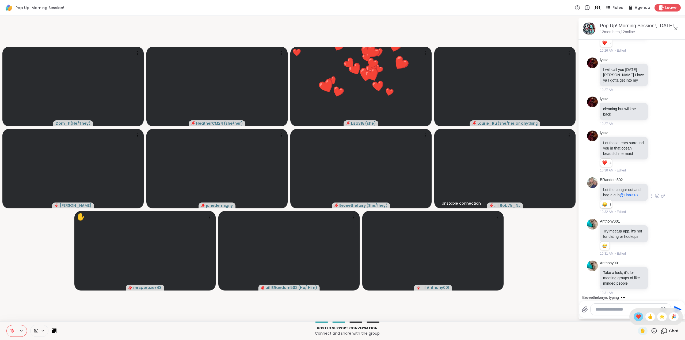
click at [636, 314] on span "❤️" at bounding box center [638, 317] width 5 height 6
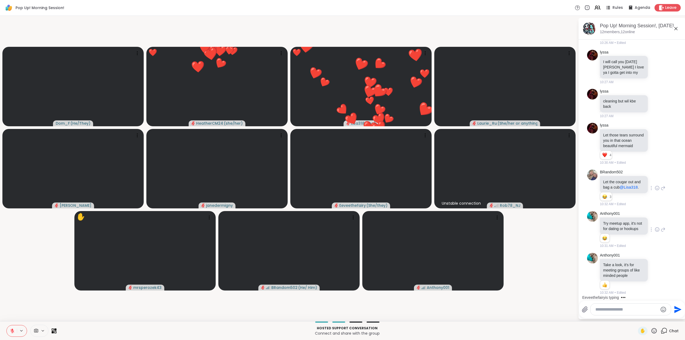
scroll to position [1224, 0]
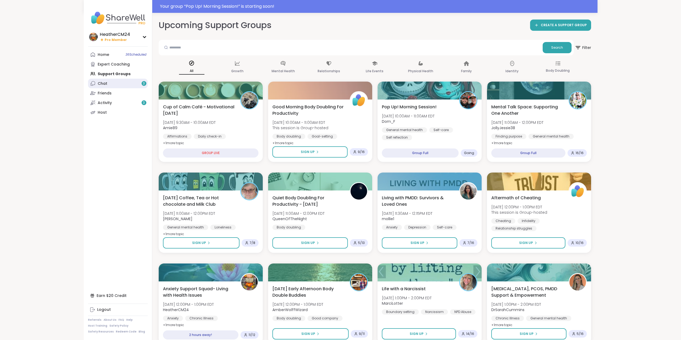
click at [104, 83] on div "Chat 3" at bounding box center [103, 83] width 10 height 5
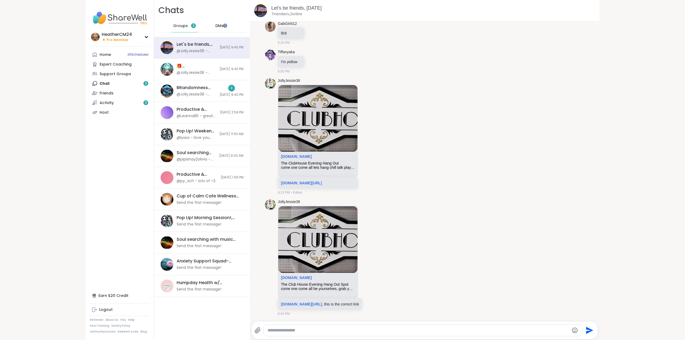
click at [181, 24] on span "Groups" at bounding box center [180, 25] width 15 height 5
click at [103, 53] on div "Home 36 Scheduled" at bounding box center [106, 54] width 12 height 5
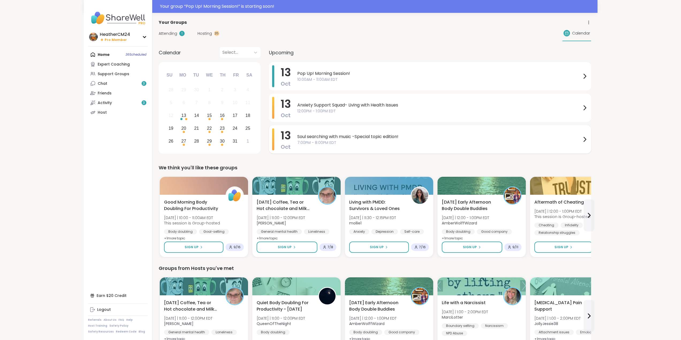
click at [318, 141] on span "7:00PM - 8:00PM EDT" at bounding box center [439, 143] width 284 height 6
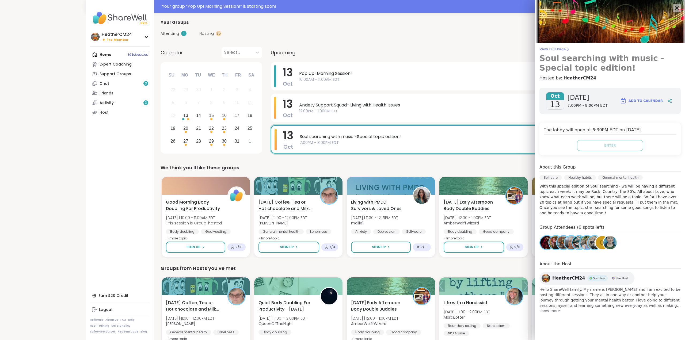
click at [551, 48] on span "View Full Page" at bounding box center [610, 49] width 141 height 4
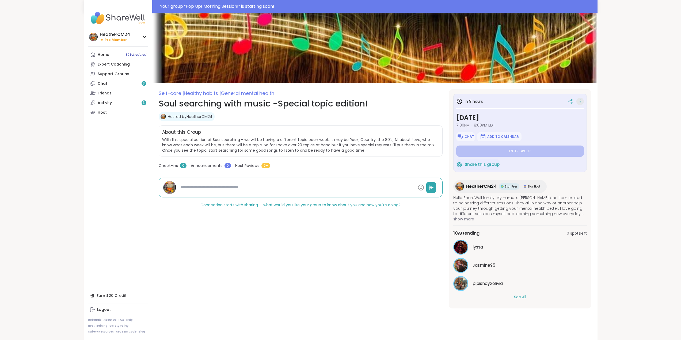
type textarea "*"
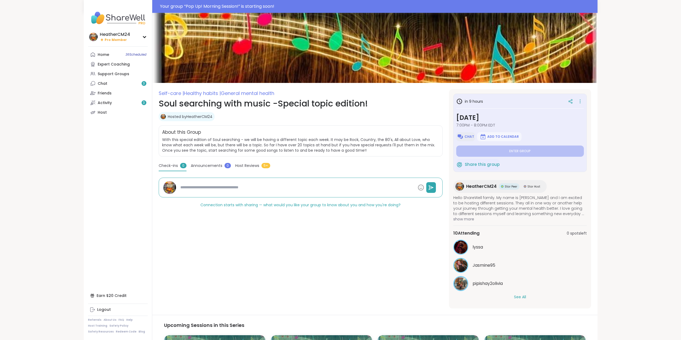
click at [467, 137] on span "Chat" at bounding box center [470, 137] width 10 height 4
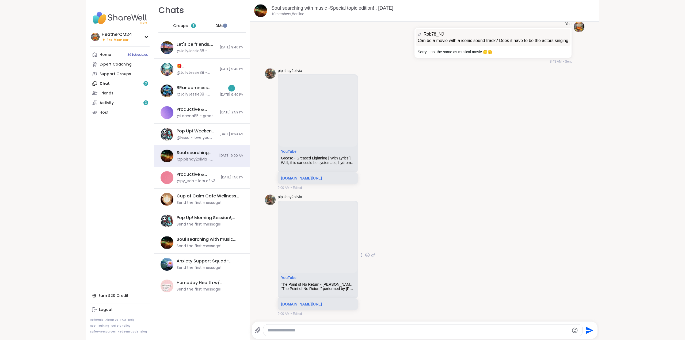
scroll to position [128, 0]
click at [310, 302] on link "m.youtube.com/watch?v=AyyCz9z1s_M&list=RDAyyCz9z1s_M&start_radio=1&pp=ygUncGhhb…" at bounding box center [301, 304] width 41 height 4
click at [287, 276] on link "YouTube" at bounding box center [289, 278] width 16 height 4
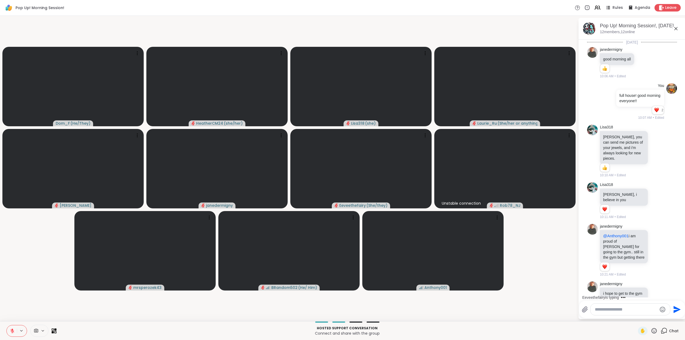
scroll to position [1224, 0]
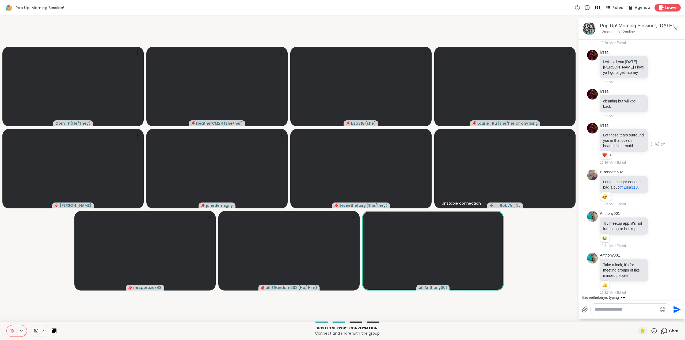
click at [655, 141] on icon at bounding box center [657, 143] width 5 height 5
click at [655, 133] on div "Select Reaction: Heart" at bounding box center [657, 135] width 5 height 5
click at [655, 274] on icon at bounding box center [657, 273] width 5 height 5
click at [655, 264] on div "Select Reaction: Heart" at bounding box center [657, 265] width 5 height 5
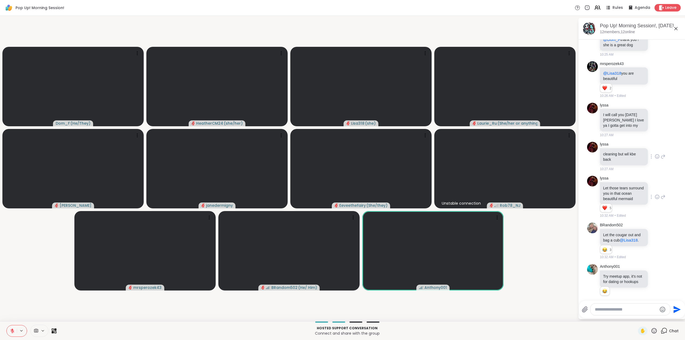
scroll to position [1150, 0]
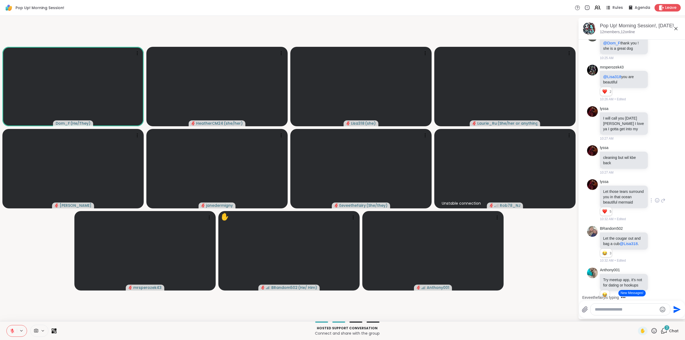
click at [631, 292] on button "New Messages!" at bounding box center [631, 293] width 27 height 6
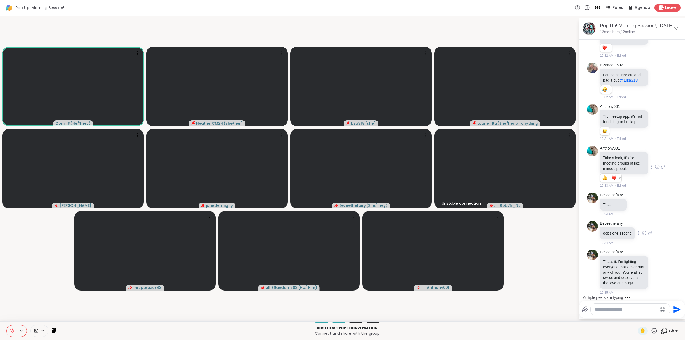
scroll to position [1336, 0]
click at [10, 332] on icon at bounding box center [12, 331] width 5 height 5
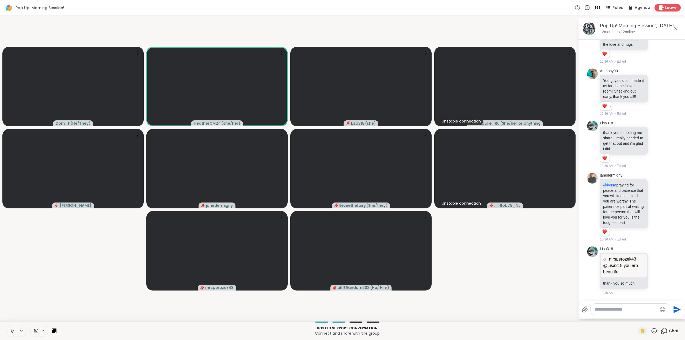
scroll to position [1543, 0]
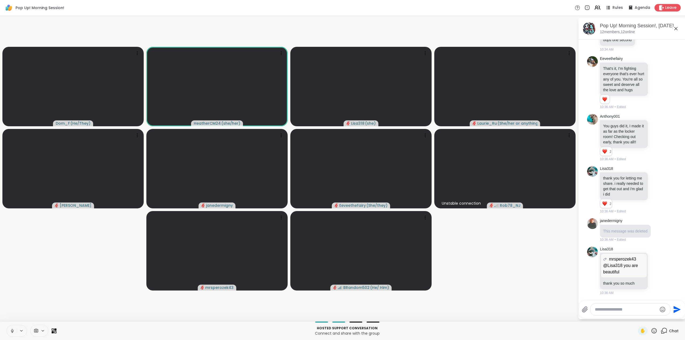
click at [12, 330] on icon at bounding box center [12, 330] width 1 height 2
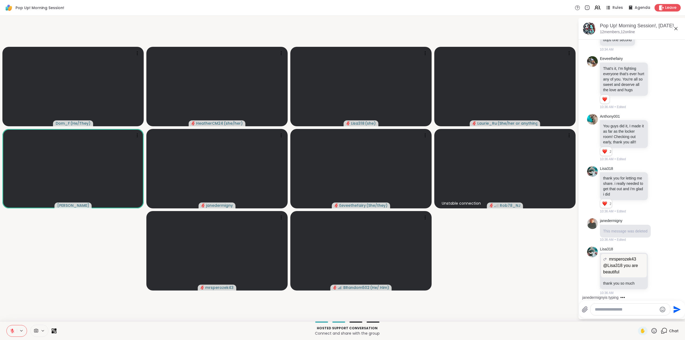
click at [604, 310] on textarea "Type your message" at bounding box center [626, 309] width 62 height 5
click at [602, 313] on div "***" at bounding box center [631, 310] width 80 height 12
click at [615, 312] on textarea "***" at bounding box center [626, 309] width 62 height 5
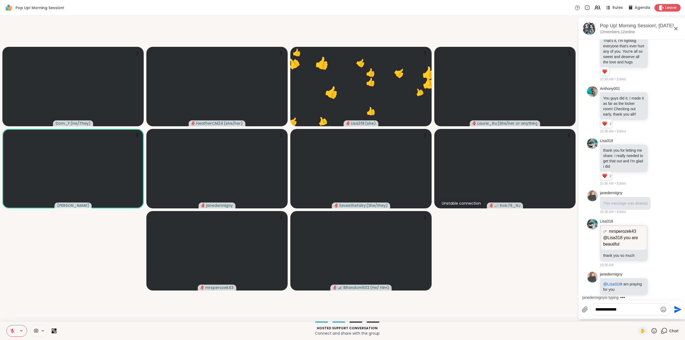
scroll to position [1576, 0]
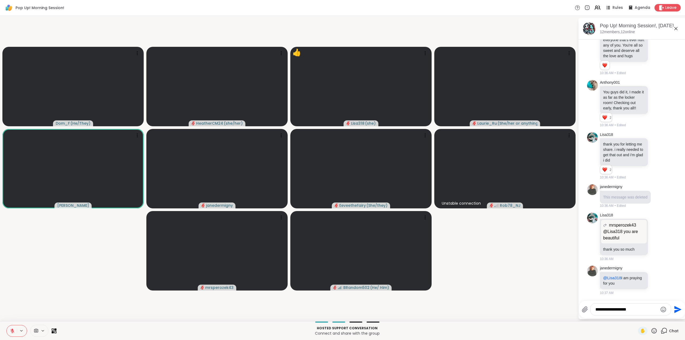
type textarea "**********"
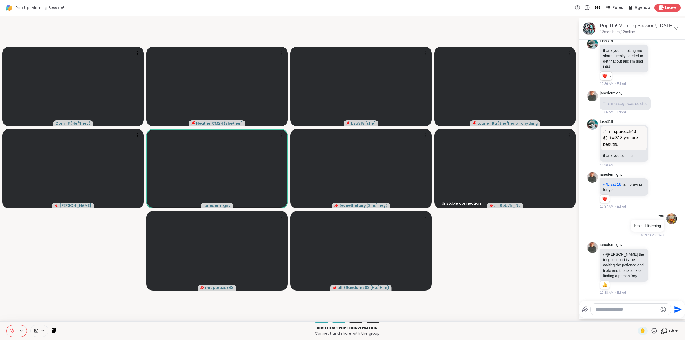
scroll to position [1720, 0]
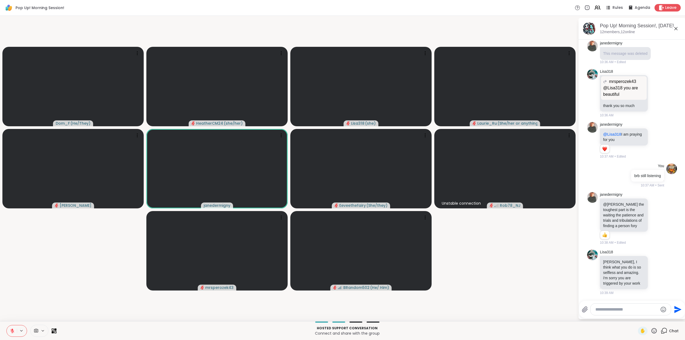
click at [651, 328] on icon at bounding box center [654, 331] width 7 height 7
click at [636, 317] on span "❤️" at bounding box center [638, 317] width 5 height 6
click at [651, 329] on icon at bounding box center [654, 331] width 7 height 7
click at [636, 319] on span "❤️" at bounding box center [638, 317] width 5 height 6
click at [652, 329] on icon at bounding box center [654, 330] width 5 height 5
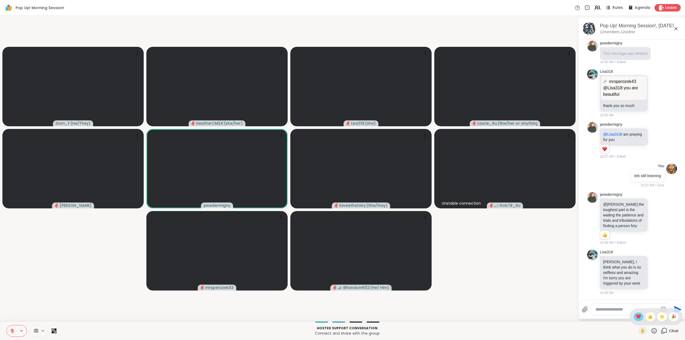
click at [636, 317] on span "❤️" at bounding box center [638, 317] width 5 height 6
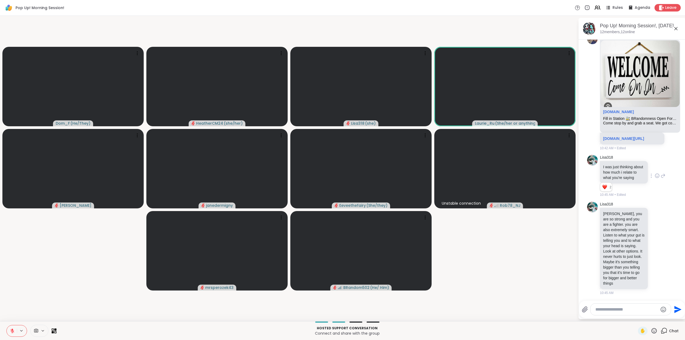
scroll to position [2023, 0]
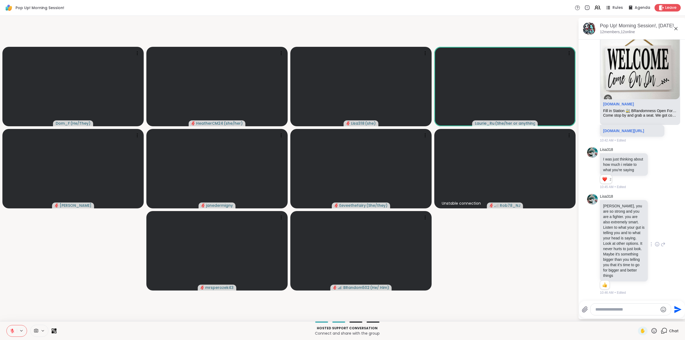
click at [655, 242] on icon at bounding box center [657, 244] width 5 height 5
click at [655, 233] on div "Select Reaction: Heart" at bounding box center [657, 235] width 5 height 5
click at [617, 129] on link "sharewellnow.com/session/ef3fd13c-4972-4d49-8820-172cc8954cbe" at bounding box center [623, 131] width 41 height 4
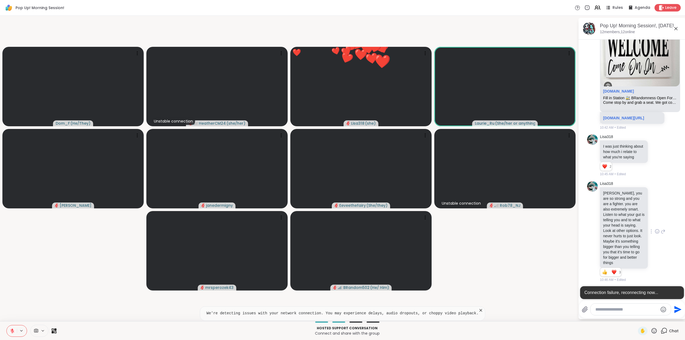
click at [478, 310] on icon at bounding box center [480, 310] width 5 height 5
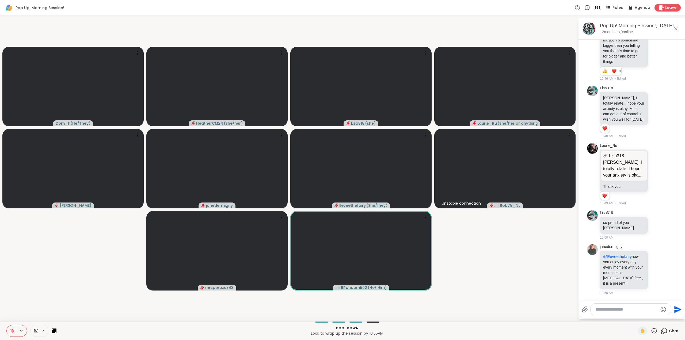
scroll to position [2245, 0]
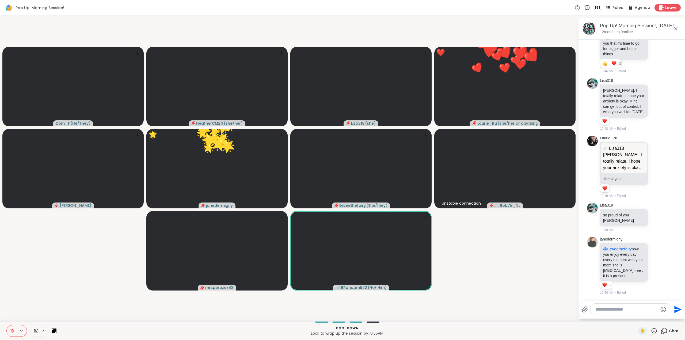
click at [652, 331] on icon at bounding box center [654, 331] width 7 height 7
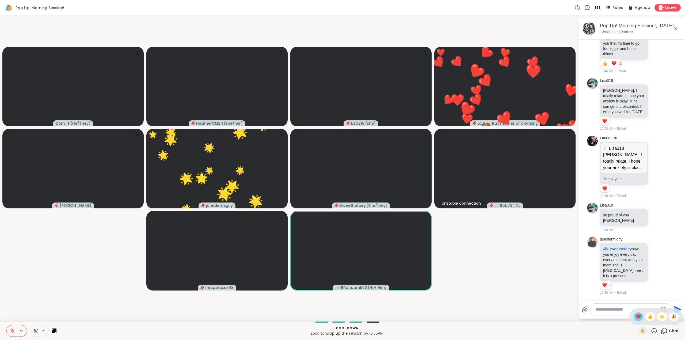
click at [636, 317] on span "❤️" at bounding box center [638, 317] width 5 height 6
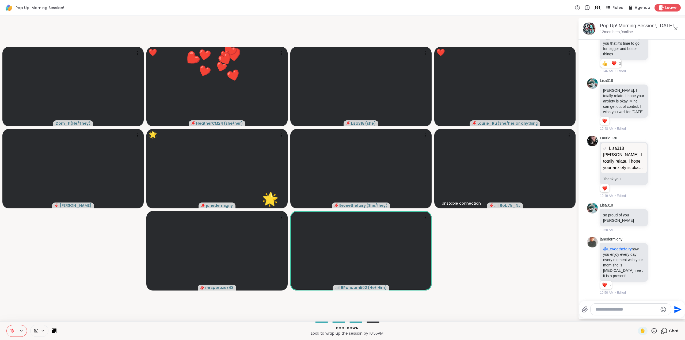
click at [652, 330] on icon at bounding box center [654, 331] width 7 height 7
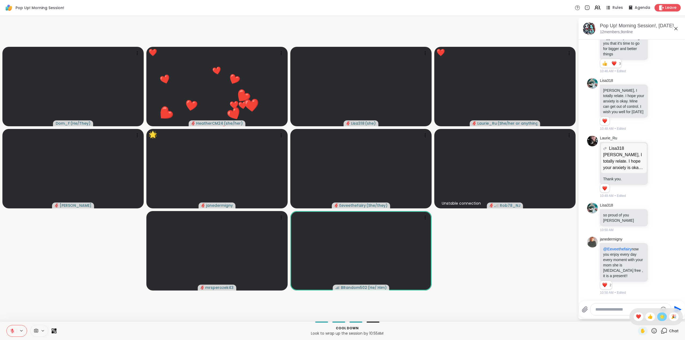
click at [659, 319] on span "🌟" at bounding box center [661, 317] width 5 height 6
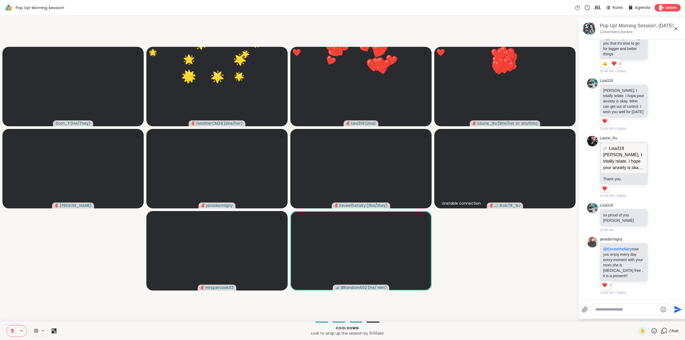
click at [652, 329] on icon at bounding box center [654, 330] width 5 height 5
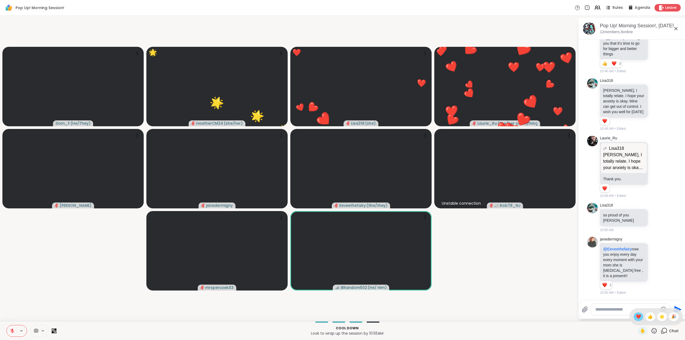
click at [636, 316] on span "❤️" at bounding box center [638, 317] width 5 height 6
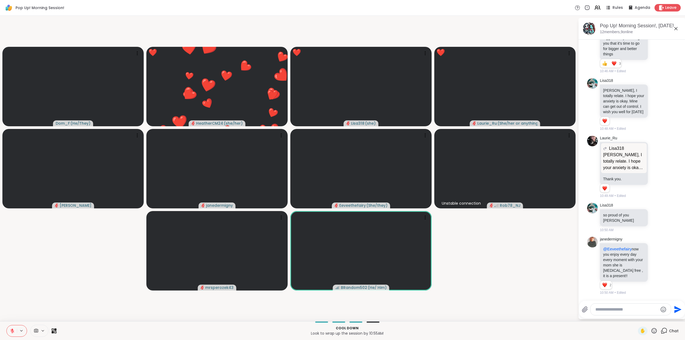
click at [652, 329] on icon at bounding box center [654, 330] width 5 height 5
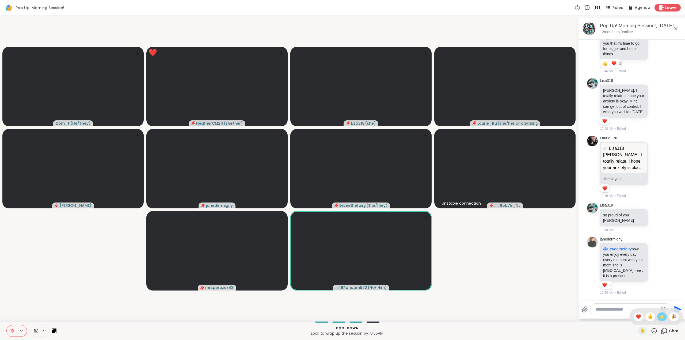
click at [659, 317] on span "🌟" at bounding box center [661, 317] width 5 height 6
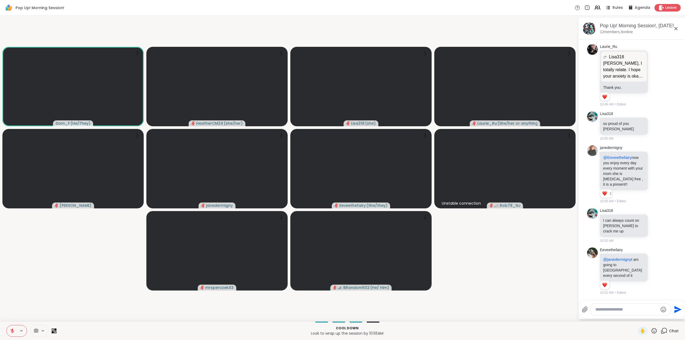
scroll to position [2331, 0]
click at [13, 331] on icon at bounding box center [12, 331] width 5 height 5
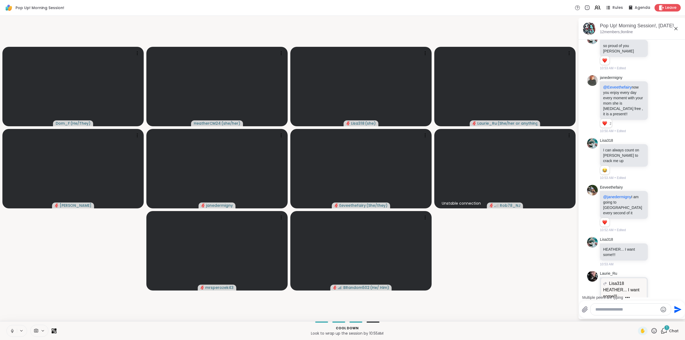
scroll to position [2433, 0]
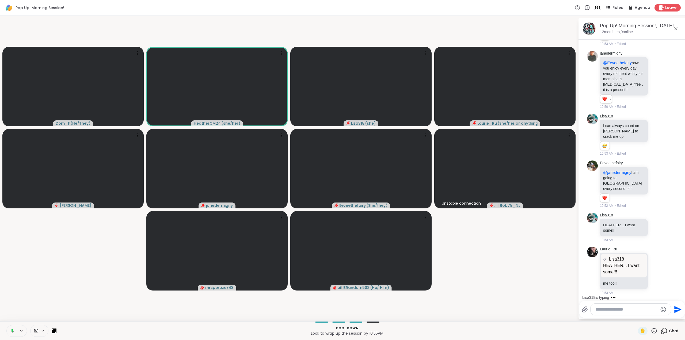
click at [11, 330] on icon at bounding box center [11, 331] width 5 height 5
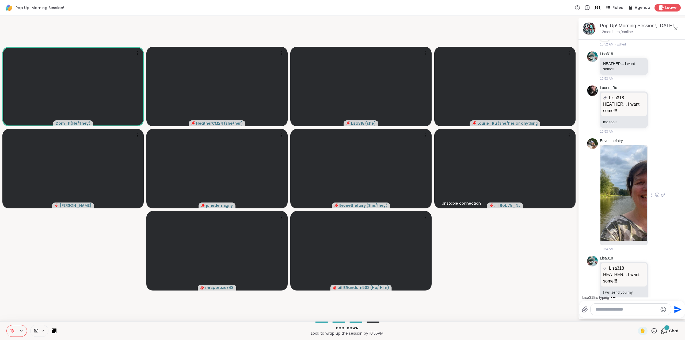
scroll to position [2609, 0]
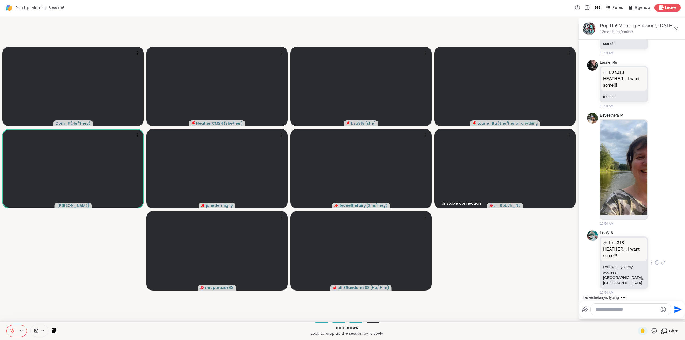
click at [655, 265] on icon at bounding box center [657, 262] width 5 height 5
click at [655, 256] on div "Select Reaction: Heart" at bounding box center [657, 254] width 5 height 5
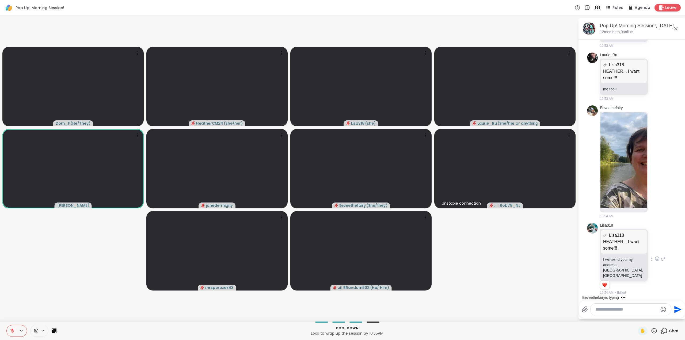
scroll to position [2617, 0]
click at [629, 185] on img at bounding box center [624, 160] width 47 height 96
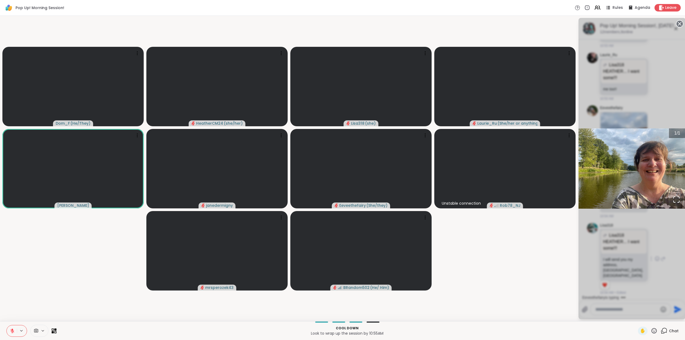
drag, startPoint x: 670, startPoint y: 224, endPoint x: 664, endPoint y: 206, distance: 19.1
click at [670, 223] on div "1 / 1" at bounding box center [632, 168] width 107 height 301
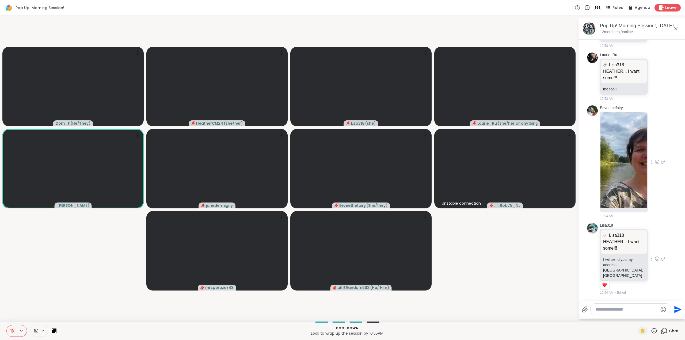
click at [655, 165] on icon at bounding box center [657, 161] width 5 height 5
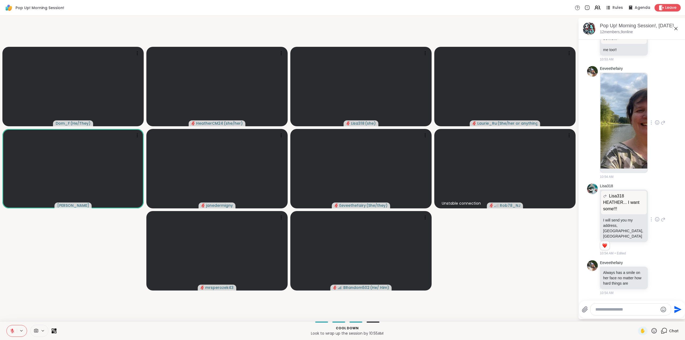
click at [652, 161] on div "Eeveethefairy 10:54 AM" at bounding box center [633, 122] width 66 height 113
click at [655, 125] on icon at bounding box center [657, 122] width 5 height 5
click at [655, 116] on div "Select Reaction: Heart" at bounding box center [657, 114] width 5 height 5
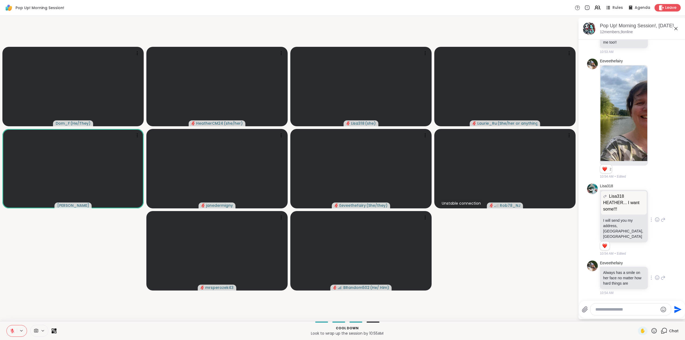
click at [656, 279] on icon at bounding box center [657, 278] width 2 height 1
click at [652, 273] on button "Select Reaction: Heart" at bounding box center [657, 269] width 11 height 11
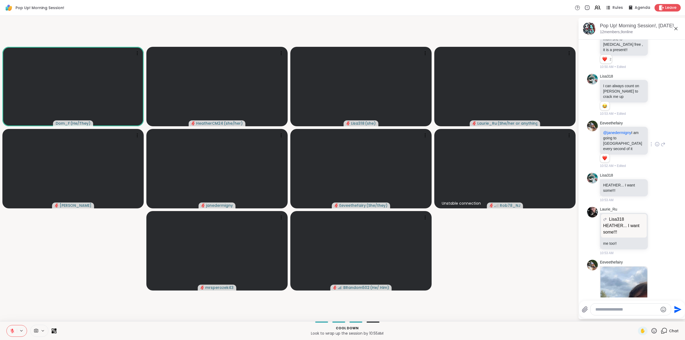
scroll to position [2417, 0]
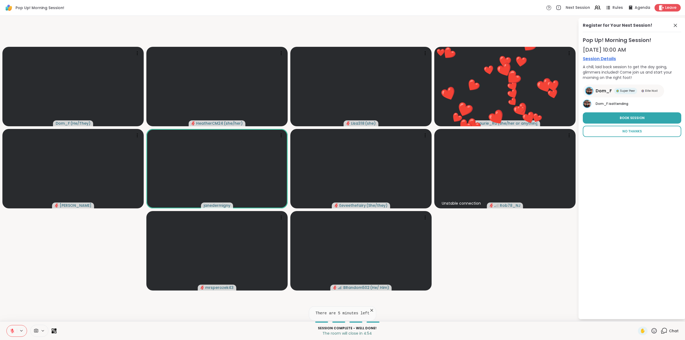
click at [628, 130] on span "No Thanks" at bounding box center [632, 131] width 20 height 5
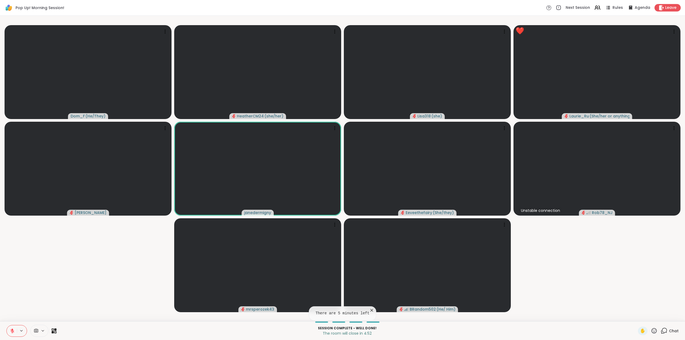
click at [662, 328] on icon at bounding box center [664, 330] width 5 height 5
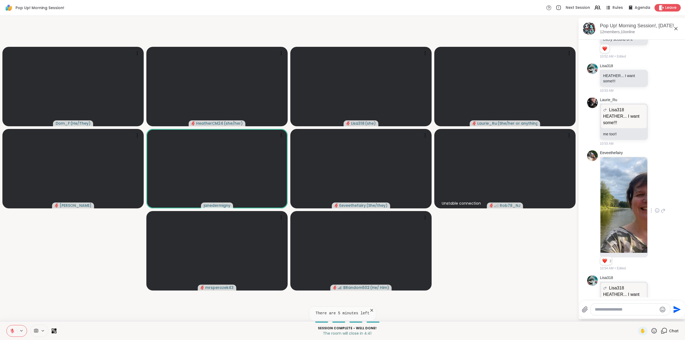
scroll to position [2531, 0]
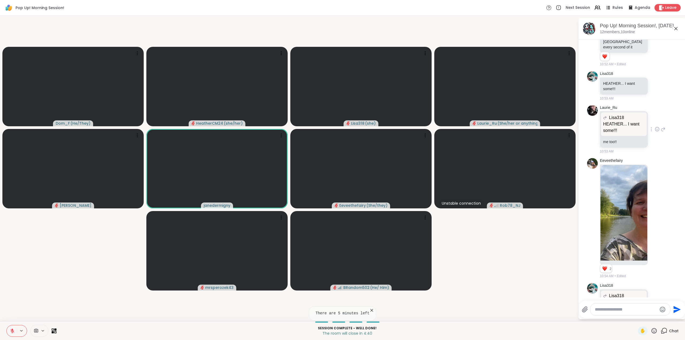
click at [655, 132] on icon at bounding box center [657, 129] width 5 height 5
click at [655, 123] on div "Select Reaction: Heart" at bounding box center [657, 120] width 5 height 5
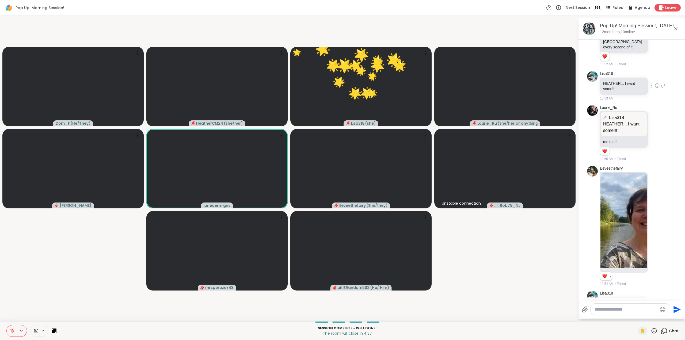
click at [655, 88] on icon at bounding box center [657, 85] width 5 height 5
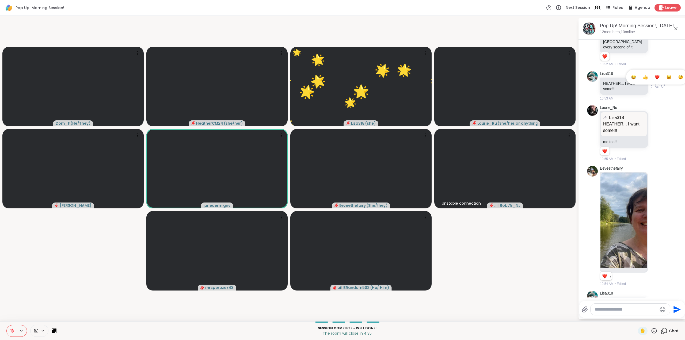
click at [655, 79] on div "Select Reaction: Heart" at bounding box center [657, 77] width 5 height 5
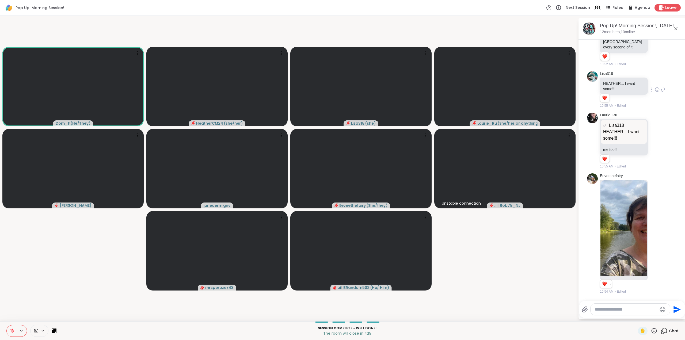
click at [651, 328] on icon at bounding box center [654, 331] width 7 height 7
click at [636, 317] on span "❤️" at bounding box center [638, 317] width 5 height 6
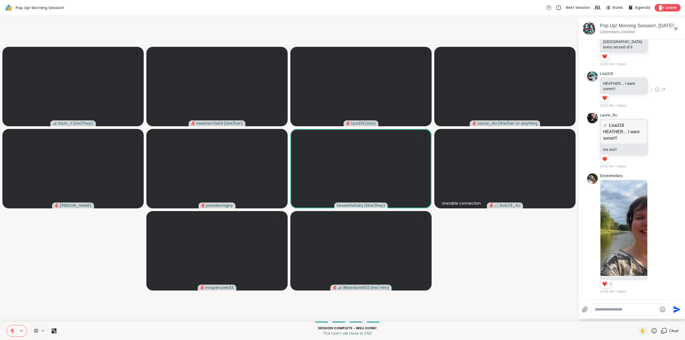
drag, startPoint x: 651, startPoint y: 329, endPoint x: 647, endPoint y: 326, distance: 5.1
click at [651, 329] on icon at bounding box center [654, 331] width 7 height 7
click at [636, 318] on span "❤️" at bounding box center [638, 317] width 5 height 6
click at [652, 330] on icon at bounding box center [654, 330] width 5 height 5
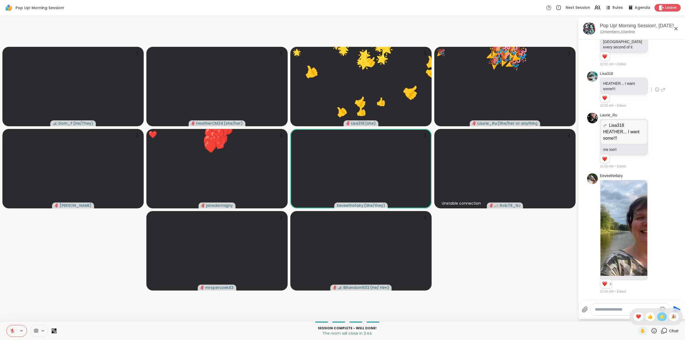
click at [659, 318] on span "🌟" at bounding box center [661, 317] width 5 height 6
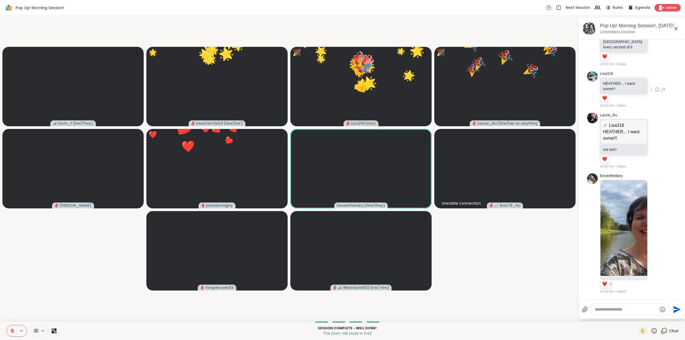
drag, startPoint x: 652, startPoint y: 331, endPoint x: 655, endPoint y: 326, distance: 6.6
click at [652, 331] on icon at bounding box center [654, 331] width 7 height 7
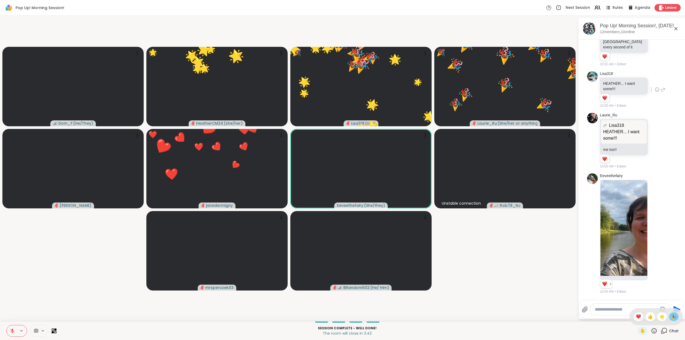
click at [671, 316] on span "🎉" at bounding box center [673, 317] width 5 height 6
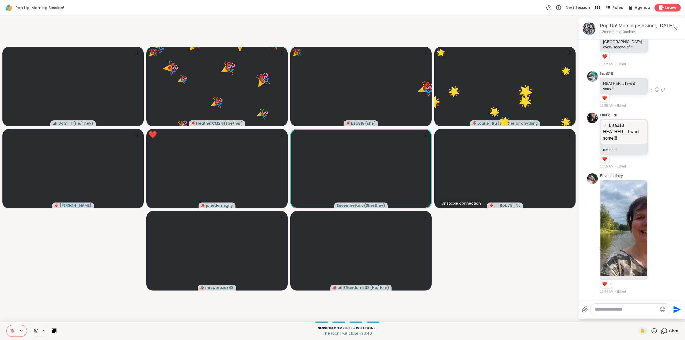
click at [651, 330] on icon at bounding box center [654, 331] width 7 height 7
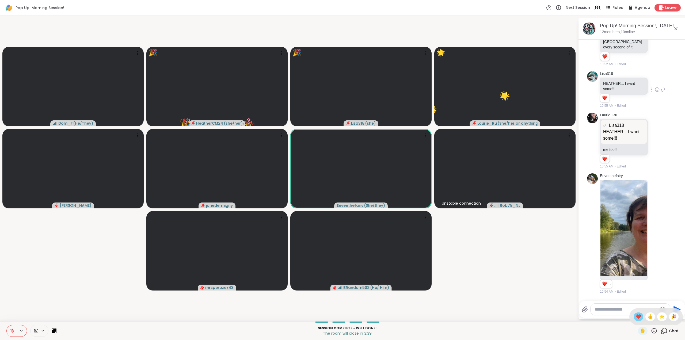
click at [636, 318] on span "❤️" at bounding box center [638, 317] width 5 height 6
click at [652, 329] on icon at bounding box center [654, 330] width 5 height 5
click at [671, 317] on span "🎉" at bounding box center [673, 317] width 5 height 6
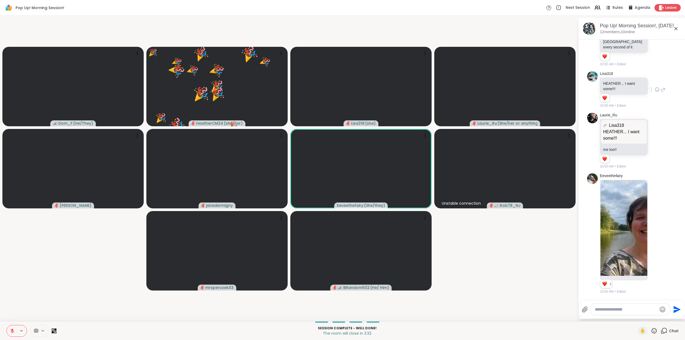
drag, startPoint x: 648, startPoint y: 331, endPoint x: 652, endPoint y: 326, distance: 5.6
click at [651, 330] on icon at bounding box center [654, 331] width 7 height 7
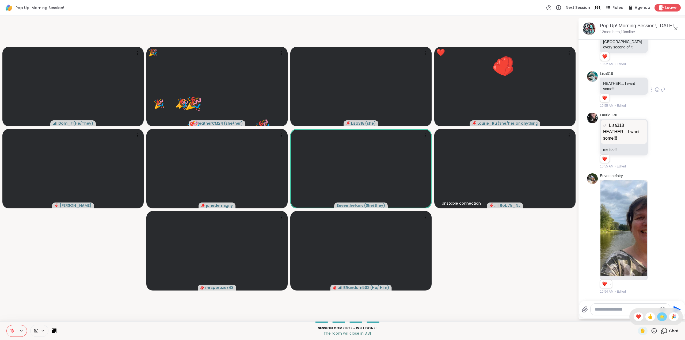
click at [659, 316] on span "🌟" at bounding box center [661, 317] width 5 height 6
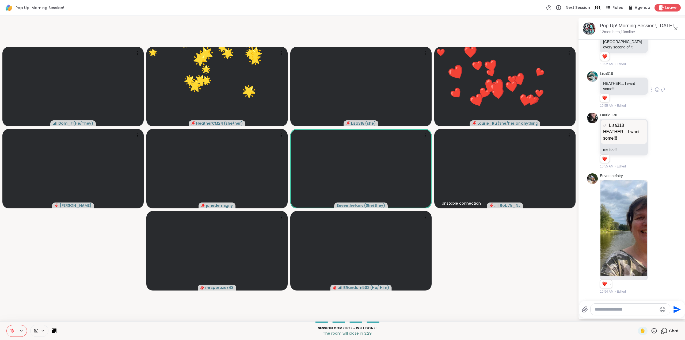
click at [651, 331] on icon at bounding box center [654, 331] width 7 height 7
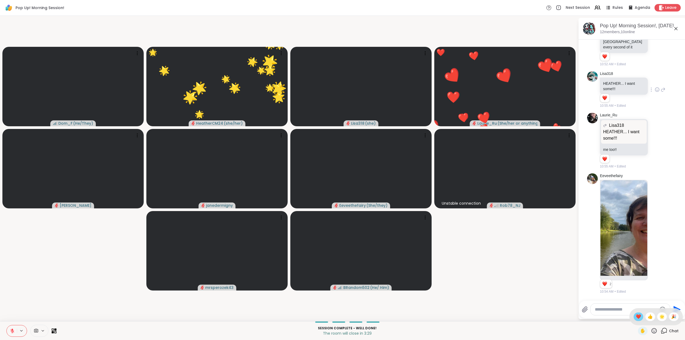
click at [636, 315] on span "❤️" at bounding box center [638, 317] width 5 height 6
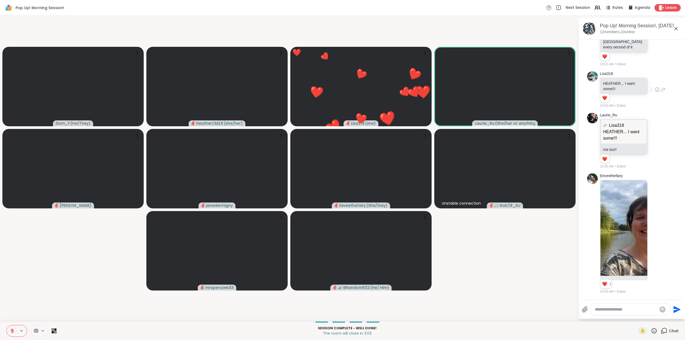
click at [652, 329] on icon at bounding box center [654, 330] width 5 height 5
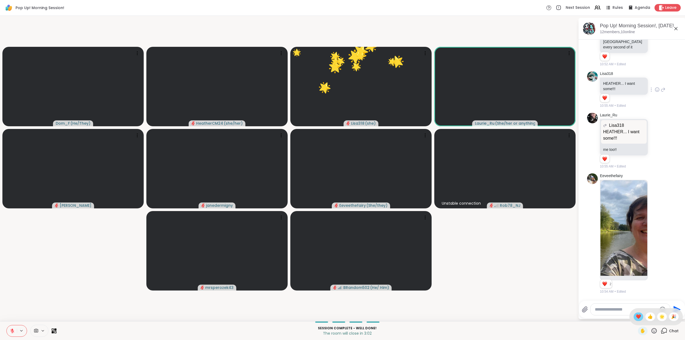
click at [636, 317] on span "❤️" at bounding box center [638, 317] width 5 height 6
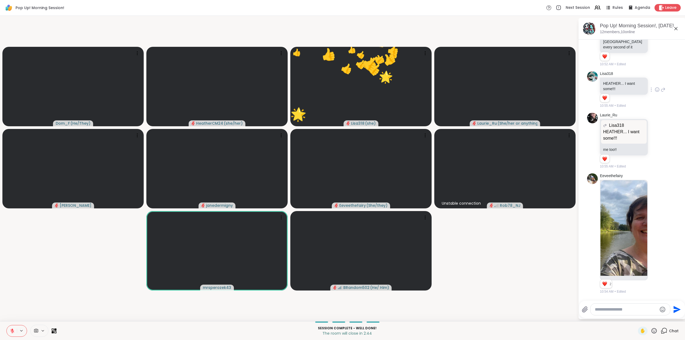
click at [652, 329] on icon at bounding box center [654, 330] width 5 height 5
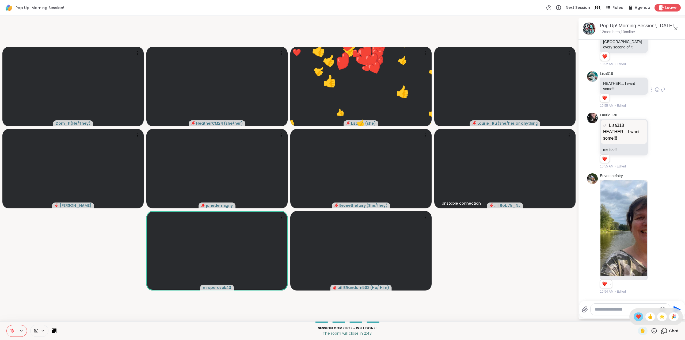
click at [636, 316] on span "❤️" at bounding box center [638, 317] width 5 height 6
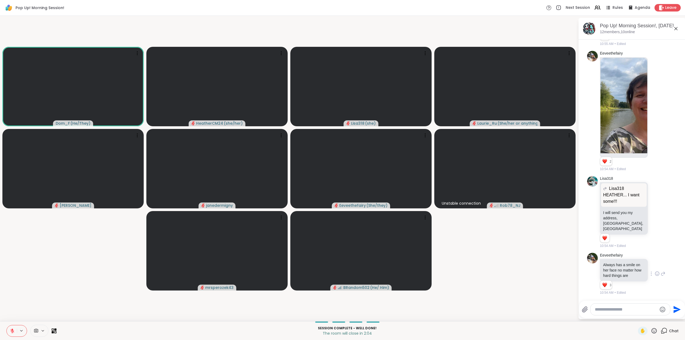
scroll to position [2687, 0]
click at [651, 330] on icon at bounding box center [654, 331] width 7 height 7
click at [636, 315] on span "❤️" at bounding box center [638, 317] width 5 height 6
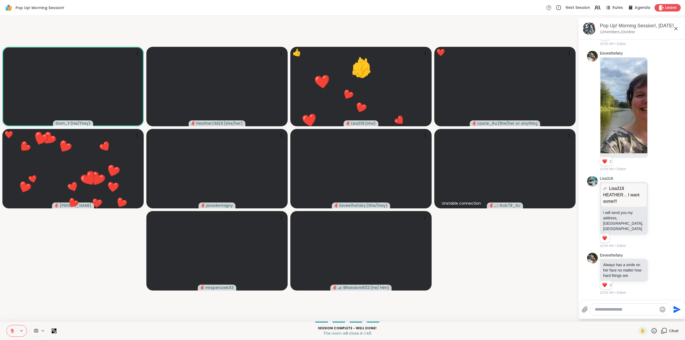
click at [652, 330] on icon at bounding box center [654, 330] width 5 height 5
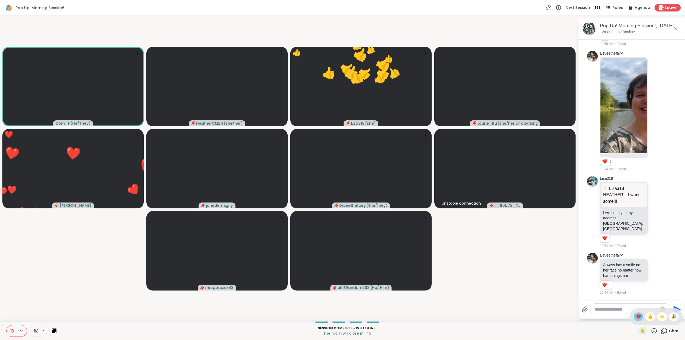
click at [636, 316] on span "❤️" at bounding box center [638, 317] width 5 height 6
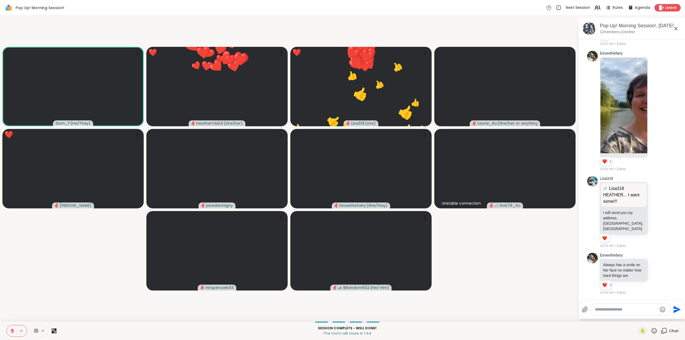
click at [651, 331] on icon at bounding box center [654, 331] width 7 height 7
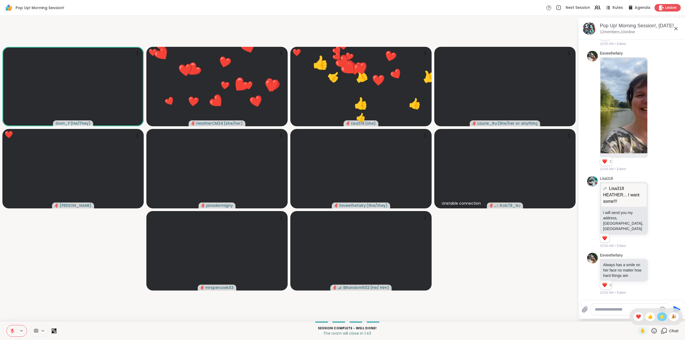
click at [659, 317] on span "🌟" at bounding box center [661, 317] width 5 height 6
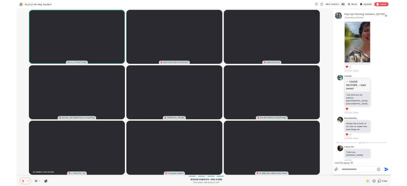
scroll to position [2749, 0]
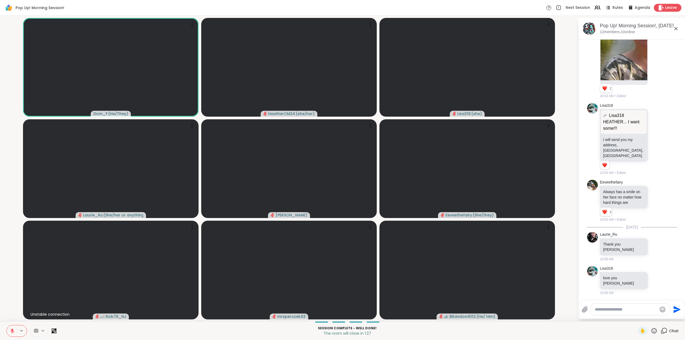
click at [667, 6] on span "Leave" at bounding box center [671, 8] width 12 height 6
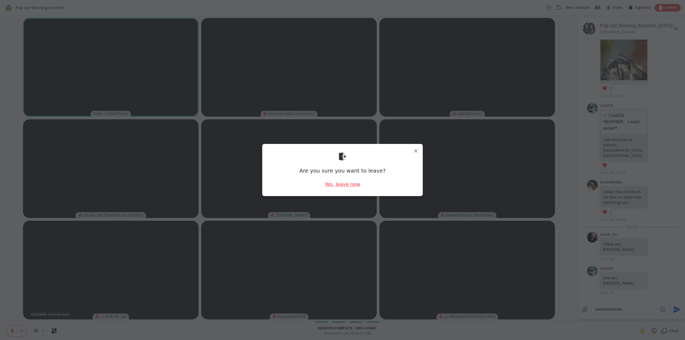
click at [347, 184] on div "Yes, leave now" at bounding box center [342, 184] width 35 height 7
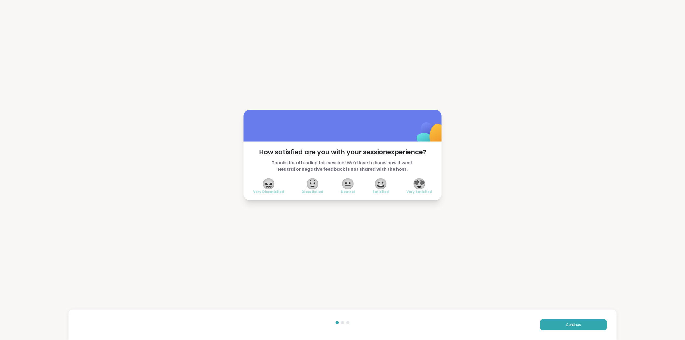
click at [421, 183] on span "😍" at bounding box center [419, 184] width 13 height 10
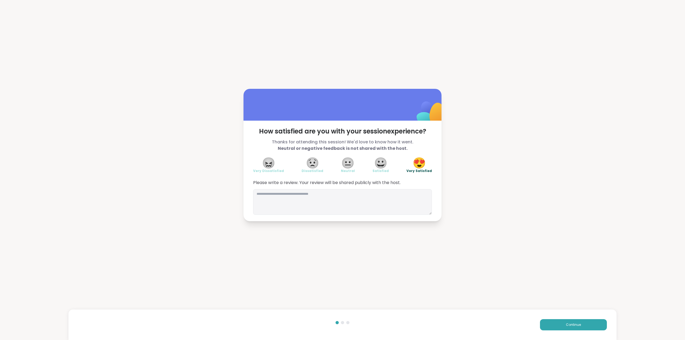
drag, startPoint x: 570, startPoint y: 325, endPoint x: 570, endPoint y: 331, distance: 5.1
click at [570, 330] on button "Continue" at bounding box center [573, 324] width 67 height 11
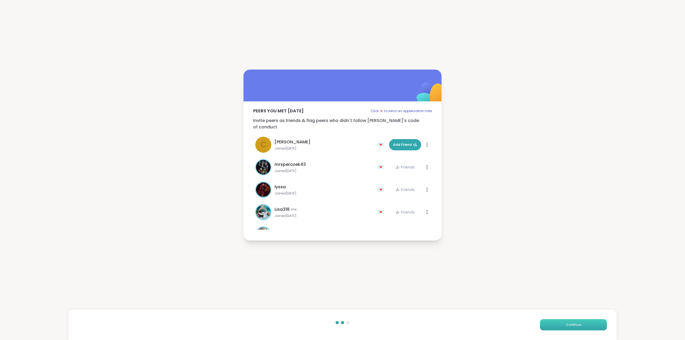
click at [574, 326] on span "Continue" at bounding box center [573, 324] width 15 height 5
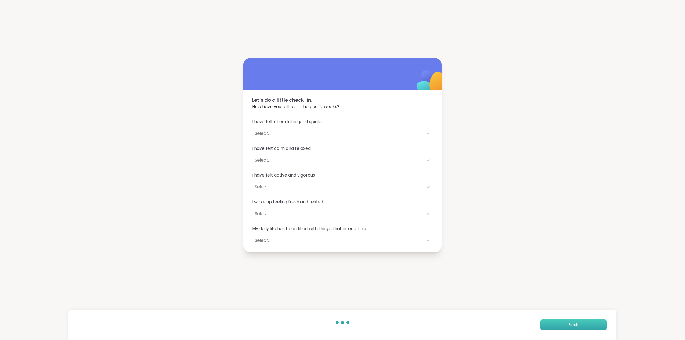
click at [561, 322] on button "Finish" at bounding box center [573, 324] width 67 height 11
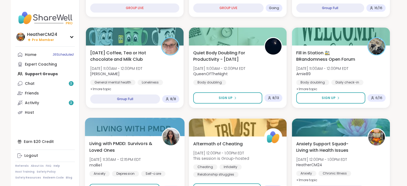
scroll to position [134, 0]
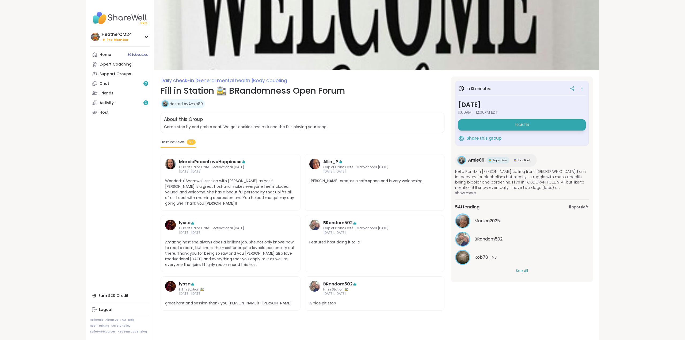
click at [520, 271] on button "See All" at bounding box center [522, 271] width 12 height 6
